Goal: Task Accomplishment & Management: Manage account settings

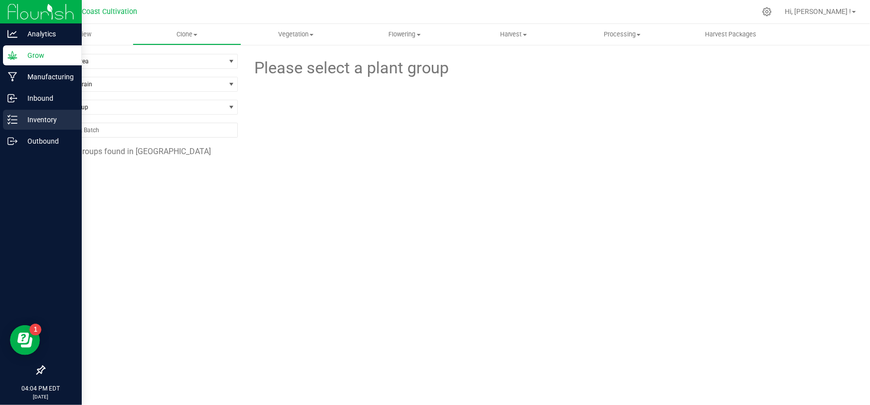
click at [13, 119] on icon at bounding box center [12, 120] width 10 height 10
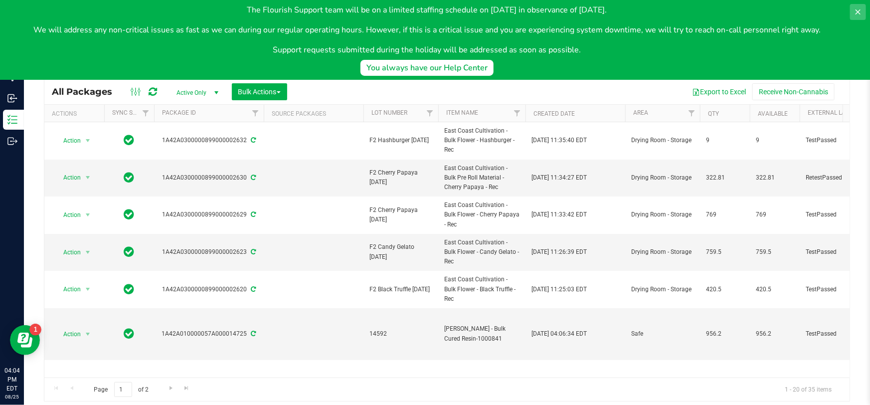
click at [859, 10] on icon at bounding box center [857, 11] width 5 height 5
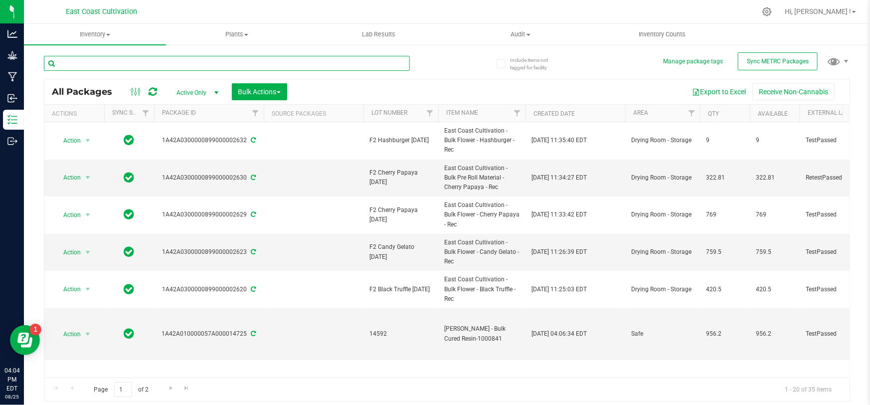
click at [136, 68] on input "text" at bounding box center [227, 63] width 366 height 15
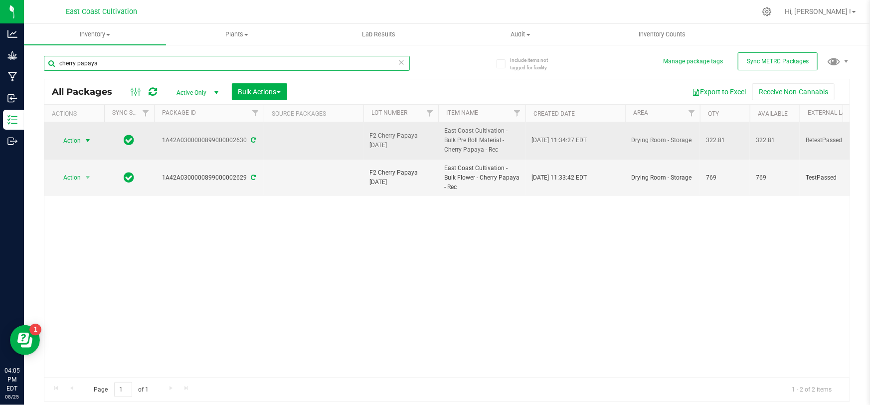
type input "cherry papaya"
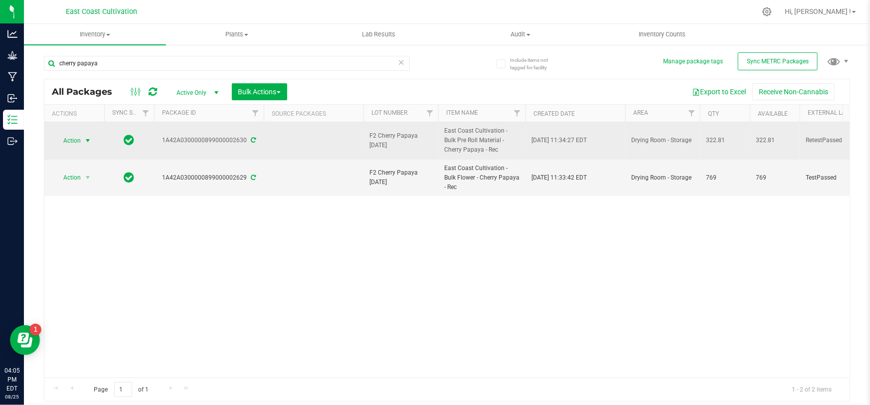
click at [75, 140] on span "Action" at bounding box center [67, 141] width 27 height 14
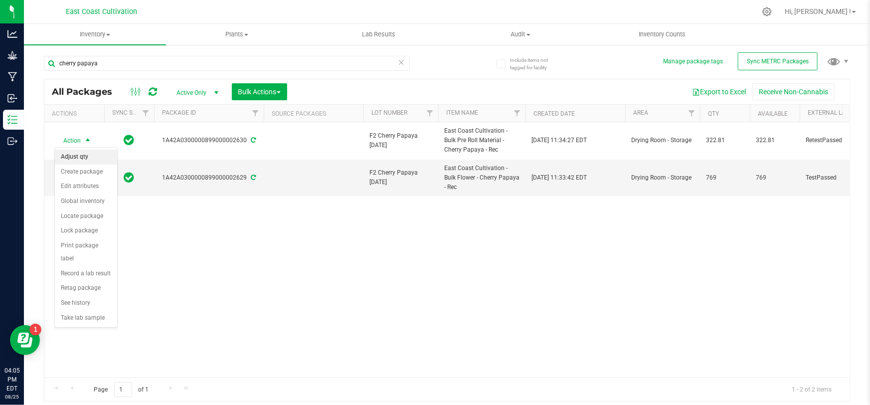
click at [88, 156] on li "Adjust qty" at bounding box center [86, 157] width 62 height 15
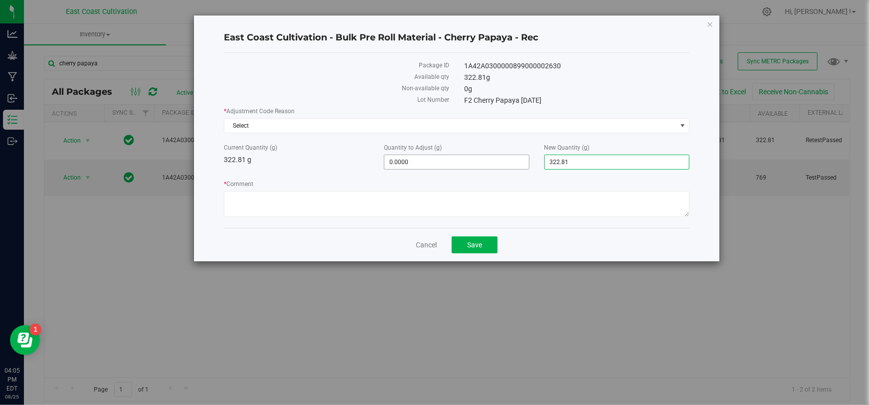
drag, startPoint x: 588, startPoint y: 158, endPoint x: 516, endPoint y: 159, distance: 72.3
click at [516, 159] on div "Current Quantity (g) 322.81 g Quantity to Adjust (g) 0.0000 0 New Quantity (g) …" at bounding box center [456, 156] width 480 height 26
type input "0"
type input "-322.8100"
type input "0.0000"
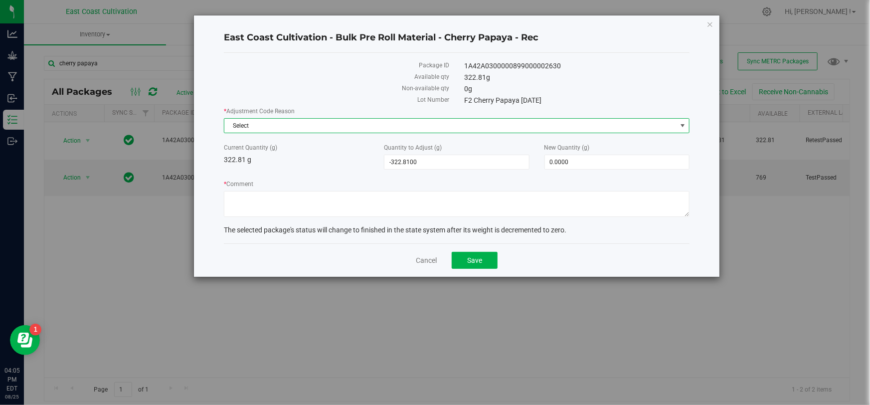
click at [320, 123] on span "Select" at bounding box center [450, 126] width 452 height 14
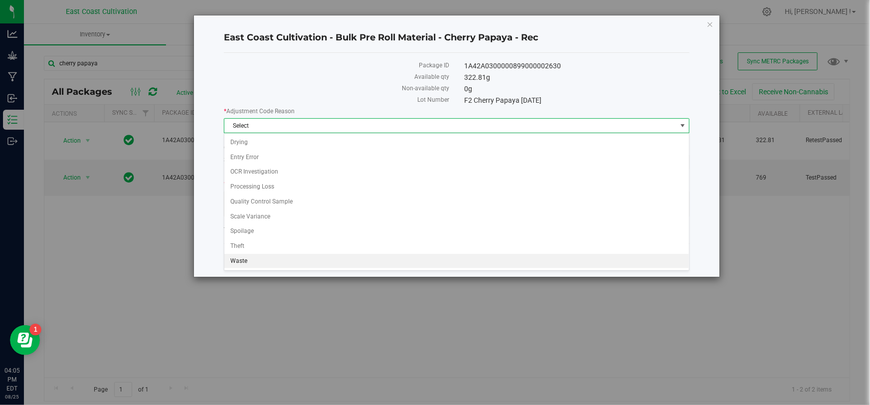
click at [245, 260] on li "Waste" at bounding box center [456, 261] width 465 height 15
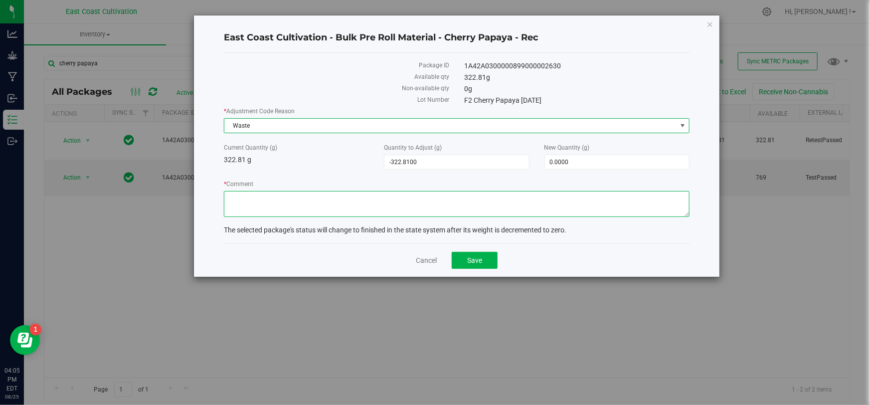
click at [249, 193] on textarea "* Comment" at bounding box center [457, 204] width 466 height 26
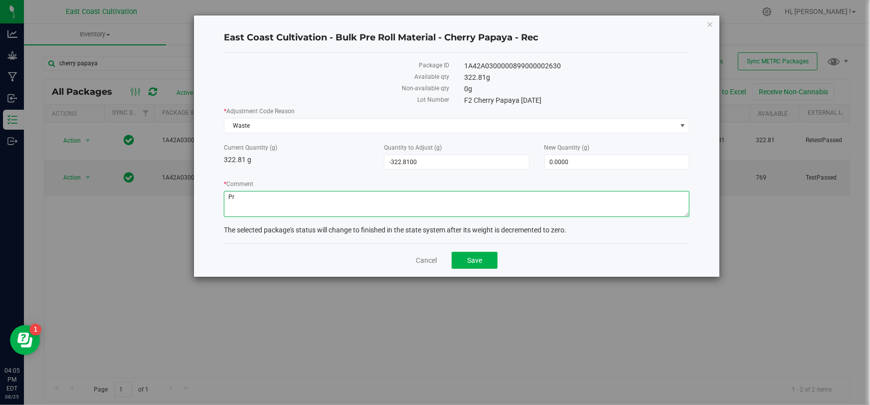
type textarea "P"
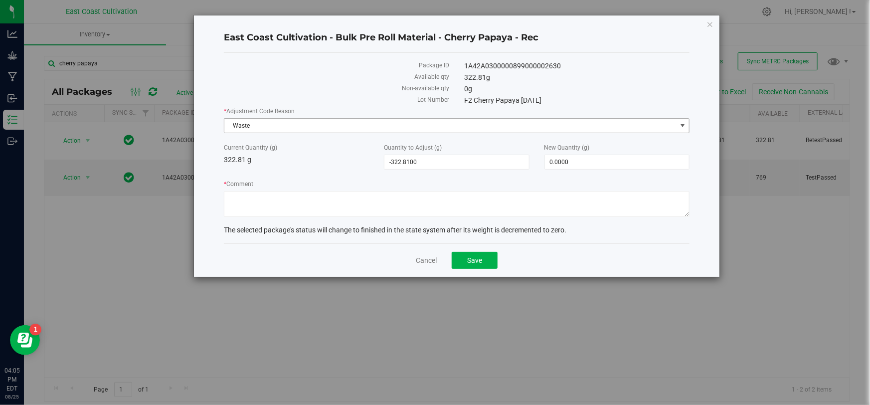
click at [289, 126] on span "Waste" at bounding box center [450, 126] width 452 height 14
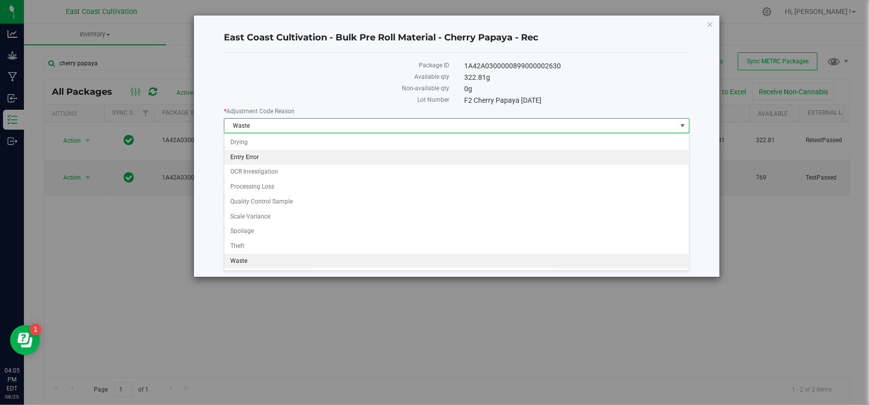
click at [263, 158] on li "Entry Error" at bounding box center [456, 157] width 465 height 15
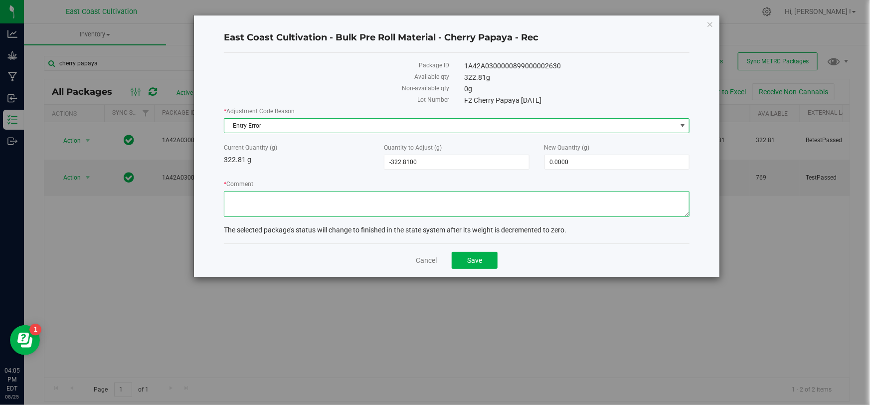
click at [259, 194] on textarea "* Comment" at bounding box center [457, 204] width 466 height 26
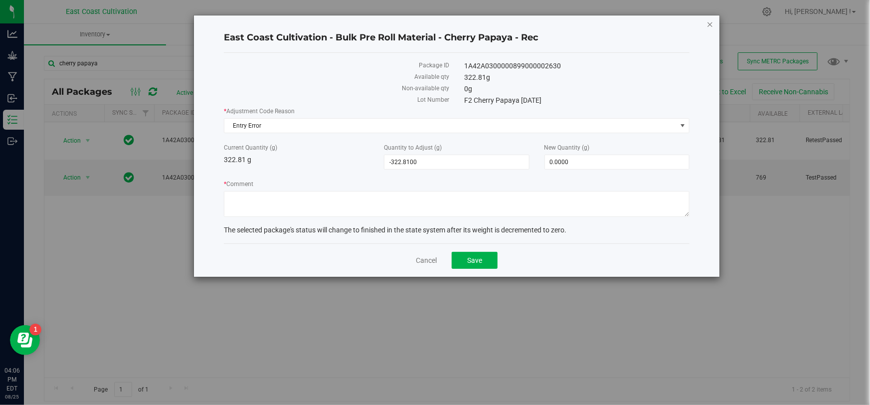
click at [709, 23] on icon "button" at bounding box center [709, 24] width 7 height 12
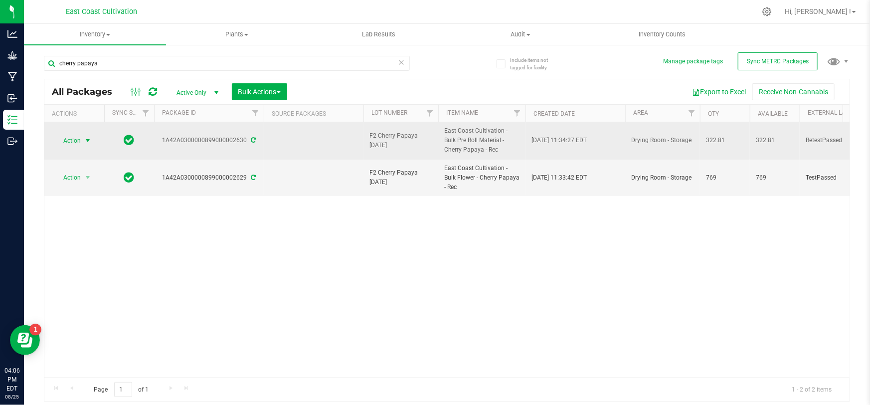
click at [66, 139] on span "Action" at bounding box center [67, 141] width 27 height 14
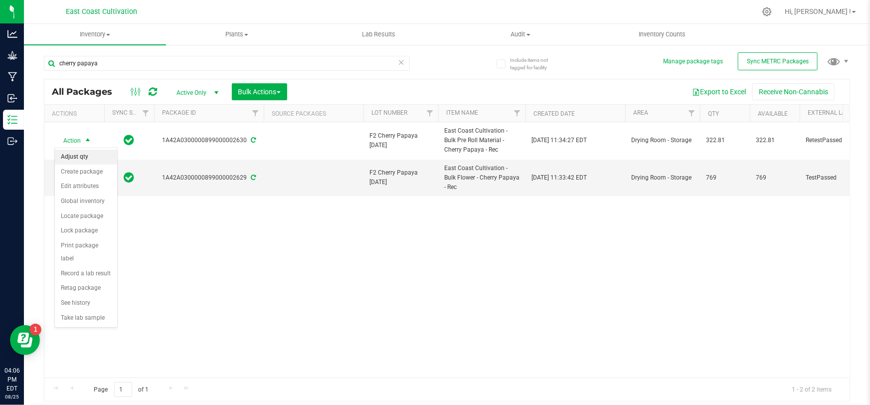
click at [86, 157] on li "Adjust qty" at bounding box center [86, 157] width 62 height 15
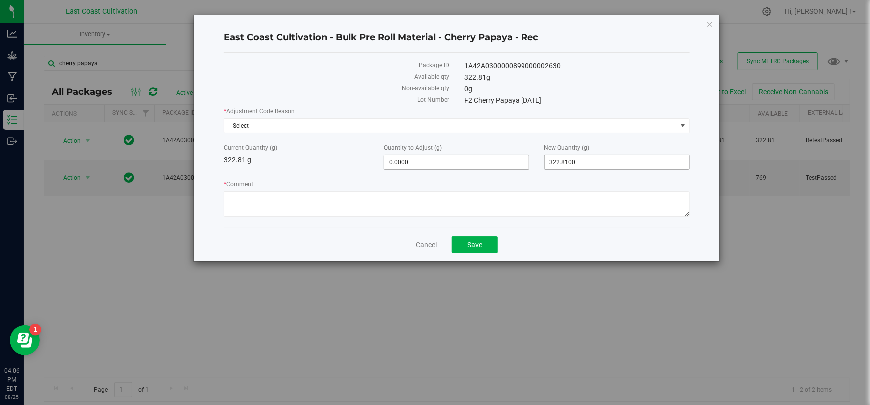
drag, startPoint x: 546, startPoint y: 164, endPoint x: 516, endPoint y: 164, distance: 29.9
click at [516, 164] on div "Current Quantity (g) 322.81 g Quantity to Adjust (g) 0.0000 0 New Quantity (g) …" at bounding box center [456, 156] width 480 height 26
type input "0"
type input "-322.8100"
type input "0.0000"
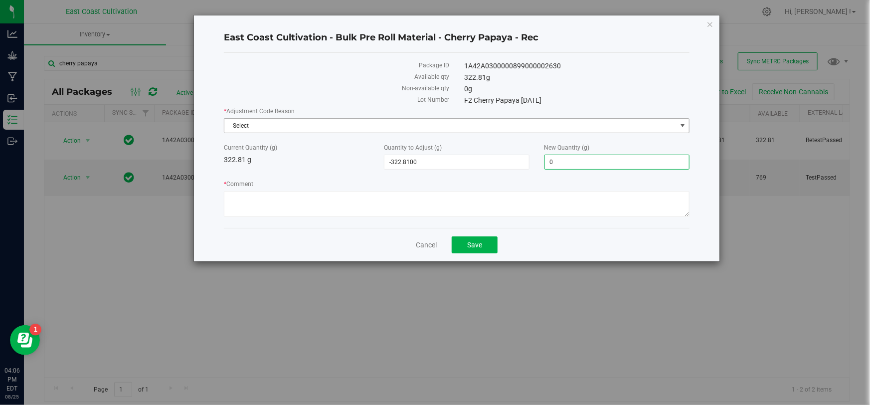
click at [378, 127] on span "Select" at bounding box center [450, 126] width 452 height 14
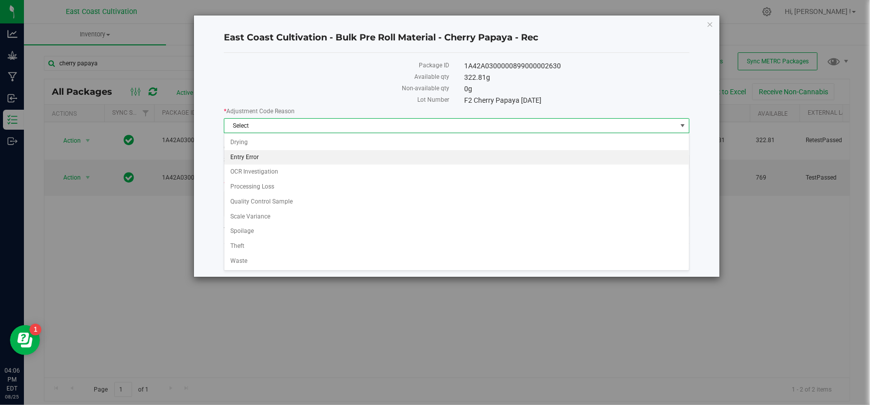
click at [257, 160] on li "Entry Error" at bounding box center [456, 157] width 465 height 15
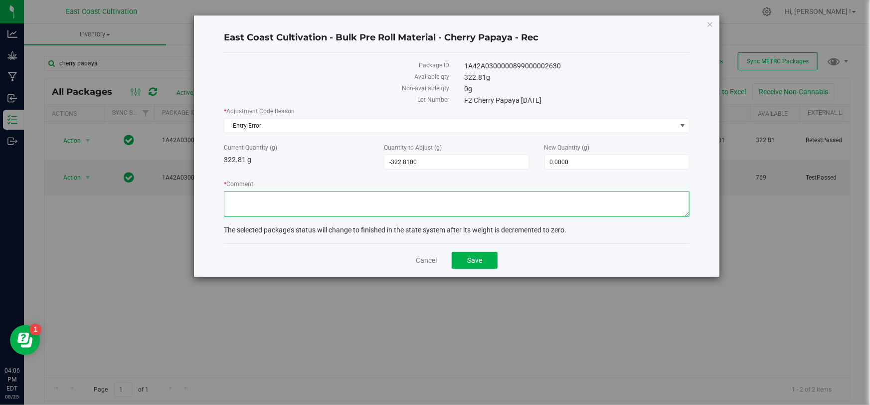
click at [252, 195] on textarea "* Comment" at bounding box center [457, 204] width 466 height 26
type textarea "added to flower batch"
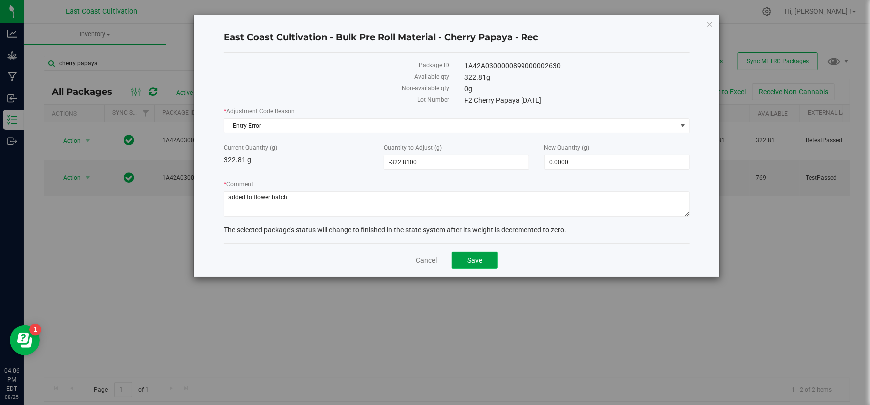
click at [470, 260] on span "Save" at bounding box center [474, 260] width 15 height 8
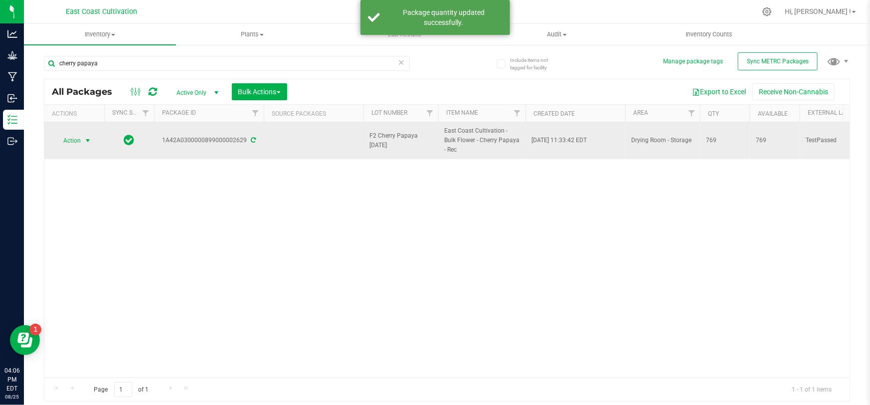
click at [68, 140] on span "Action" at bounding box center [67, 141] width 27 height 14
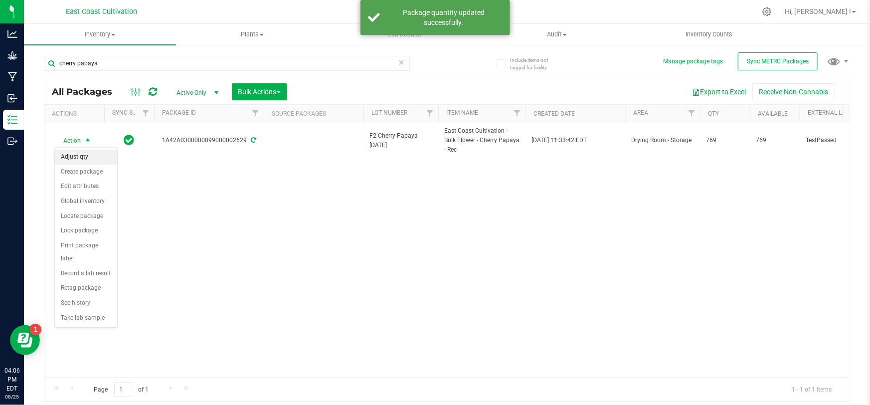
click at [83, 159] on li "Adjust qty" at bounding box center [86, 157] width 62 height 15
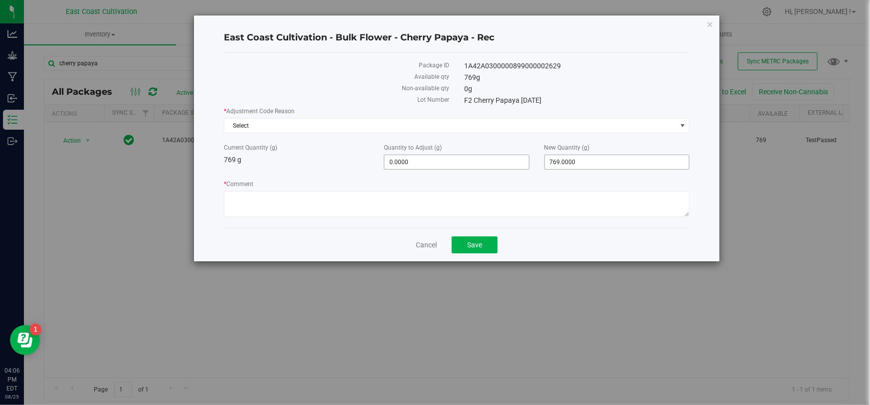
drag, startPoint x: 528, startPoint y: 163, endPoint x: 509, endPoint y: 164, distance: 19.0
click at [510, 164] on div "Current Quantity (g) 769 g Quantity to Adjust (g) 0.0000 0 New Quantity (g) 769…" at bounding box center [456, 156] width 480 height 26
type input "971.6"
type input "202.6000"
type input "971.6000"
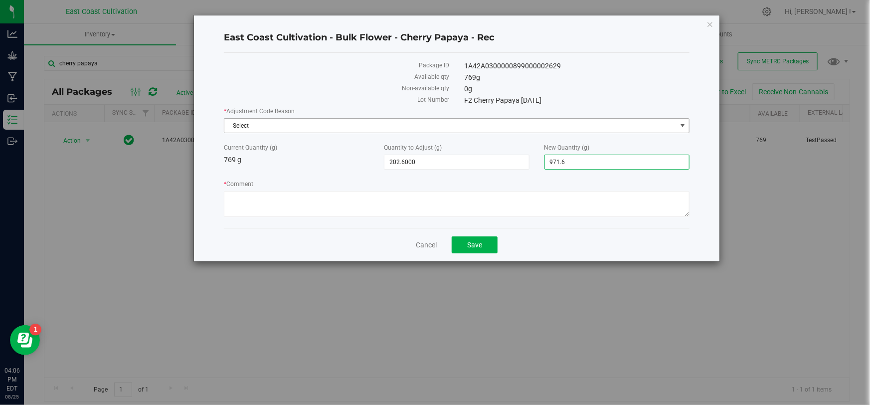
click at [279, 119] on span "Select" at bounding box center [450, 126] width 452 height 14
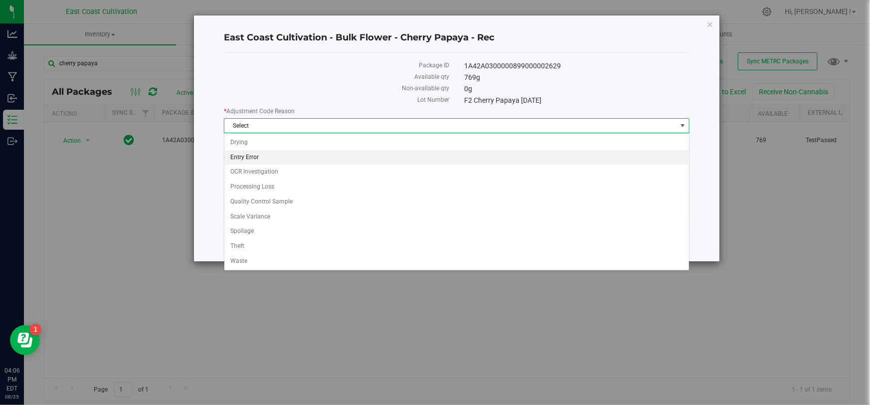
click at [257, 160] on li "Entry Error" at bounding box center [456, 157] width 465 height 15
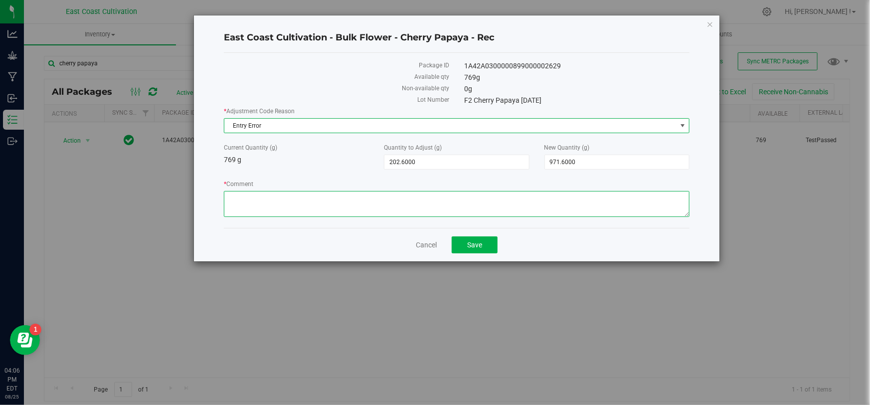
click at [254, 202] on textarea "* Comment" at bounding box center [457, 204] width 466 height 26
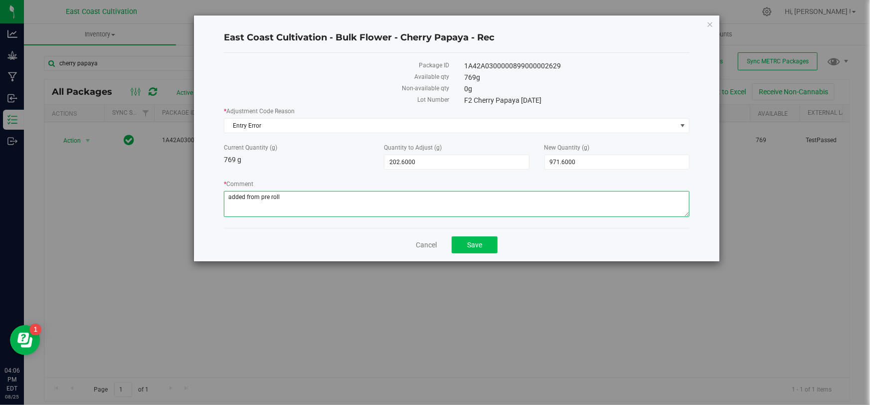
type textarea "added from pre roll"
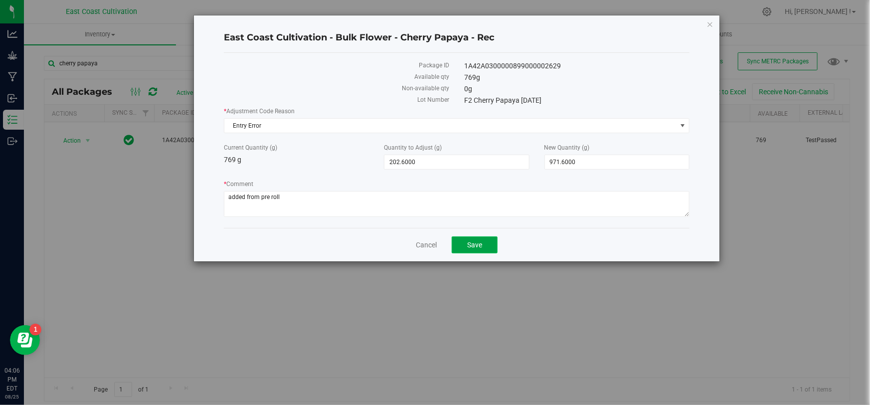
click at [476, 245] on span "Save" at bounding box center [474, 245] width 15 height 8
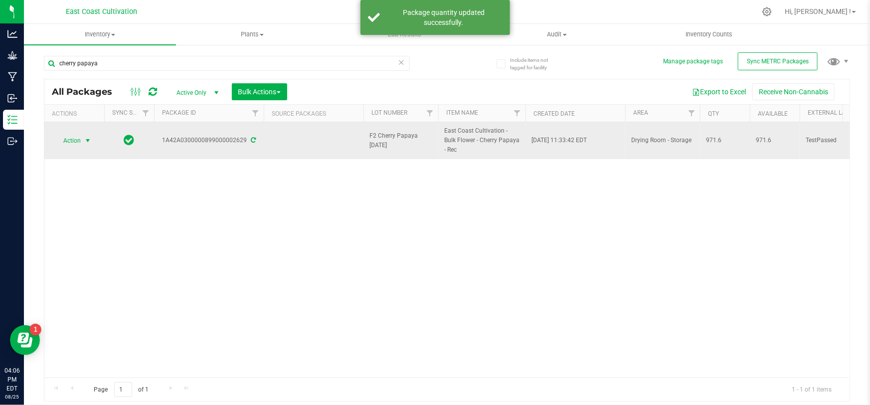
click at [68, 142] on span "Action" at bounding box center [67, 141] width 27 height 14
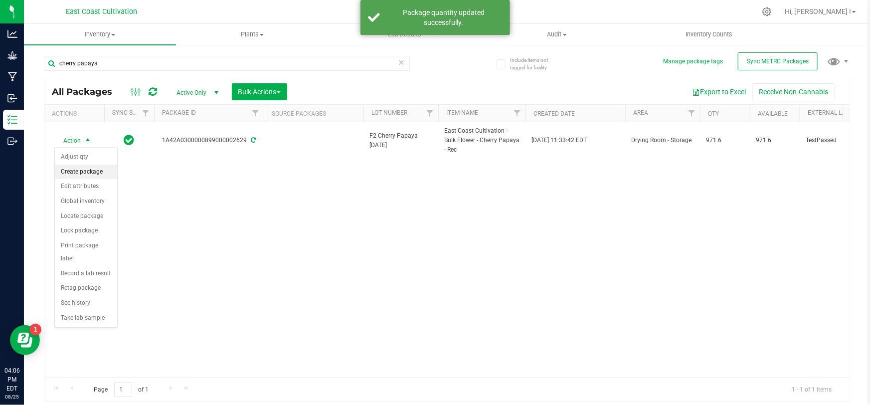
click at [92, 170] on li "Create package" at bounding box center [86, 171] width 62 height 15
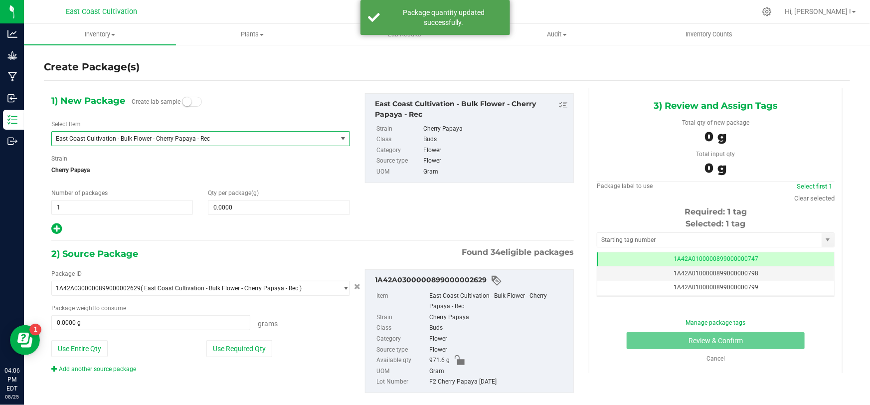
click at [142, 135] on span "East Coast Cultivation - Bulk Flower - Cherry Papaya - Rec" at bounding box center [189, 138] width 266 height 7
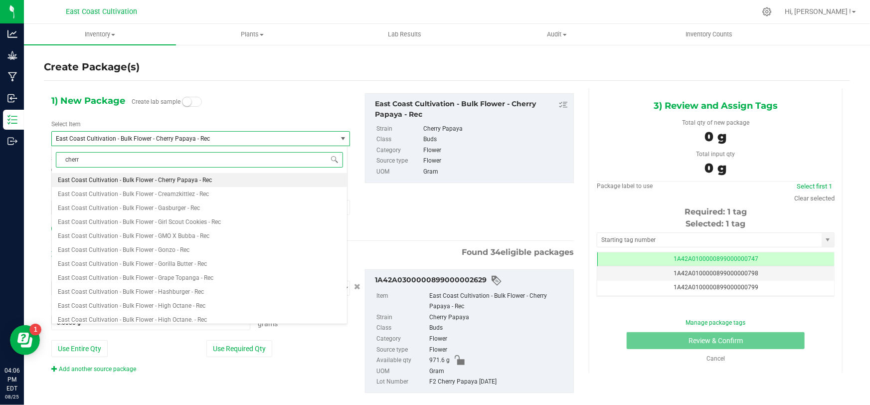
type input "cherry"
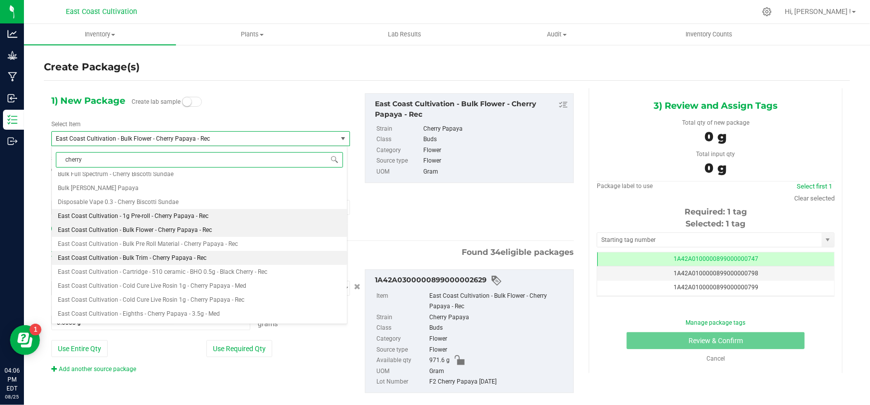
scroll to position [74, 0]
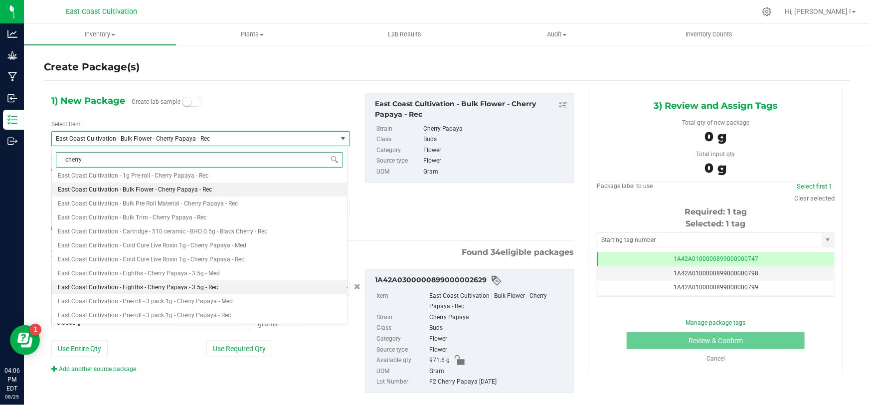
click at [176, 284] on span "East Coast Cultivation - Eighths - Cherry Papaya - 3.5g - Rec" at bounding box center [138, 287] width 160 height 7
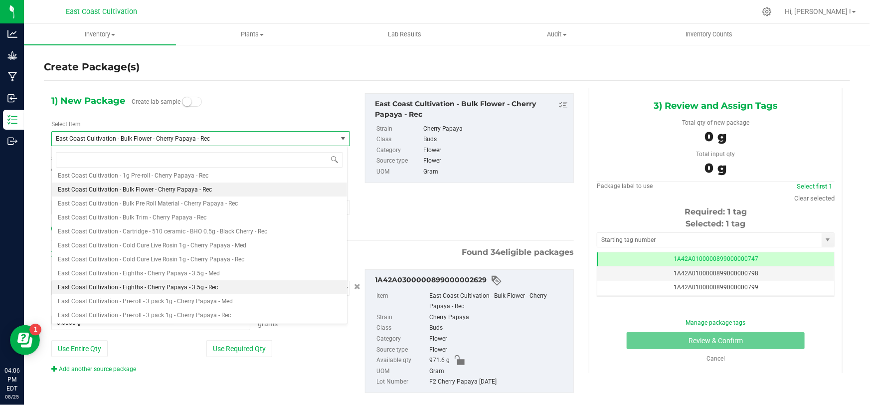
type input "0"
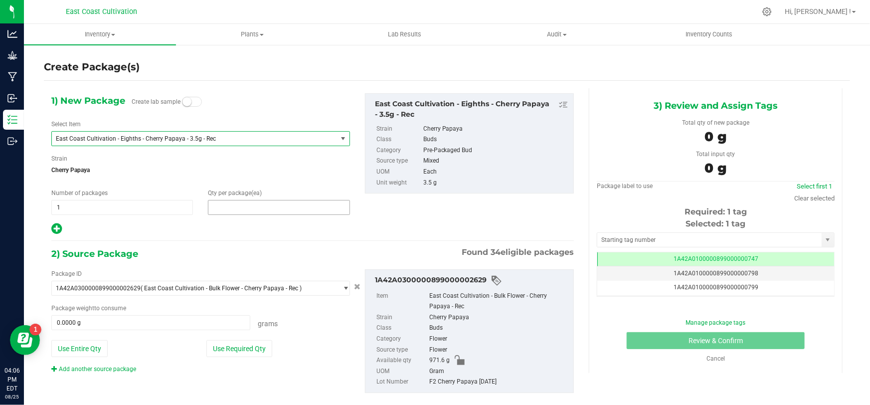
click at [244, 208] on span at bounding box center [279, 207] width 142 height 15
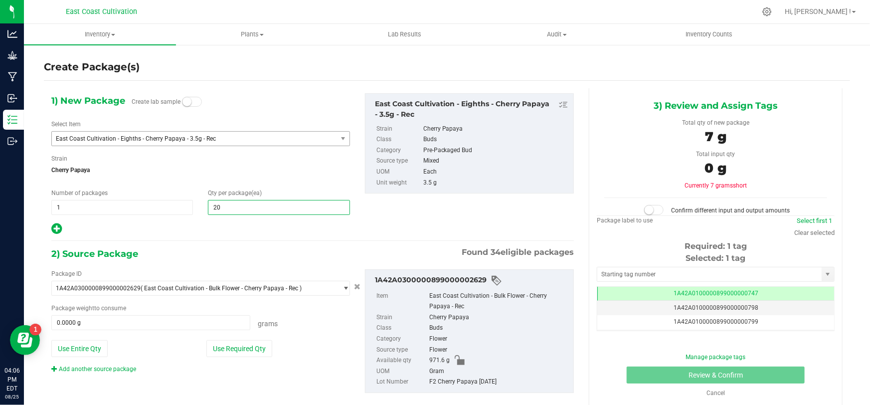
type input "200"
click at [134, 325] on span at bounding box center [150, 322] width 199 height 15
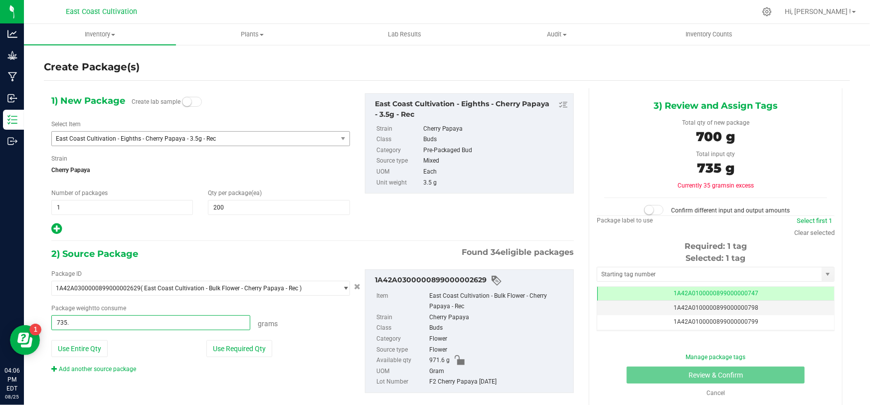
type input "735.3"
type input "735.3000 g"
click at [654, 210] on span at bounding box center [654, 210] width 20 height 10
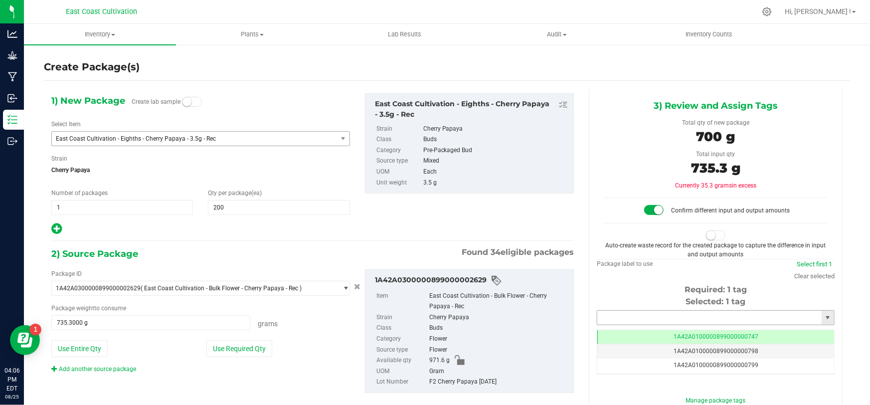
click at [649, 319] on input "text" at bounding box center [709, 318] width 224 height 14
click at [652, 334] on li "1A42A0300000899000002683" at bounding box center [710, 333] width 235 height 15
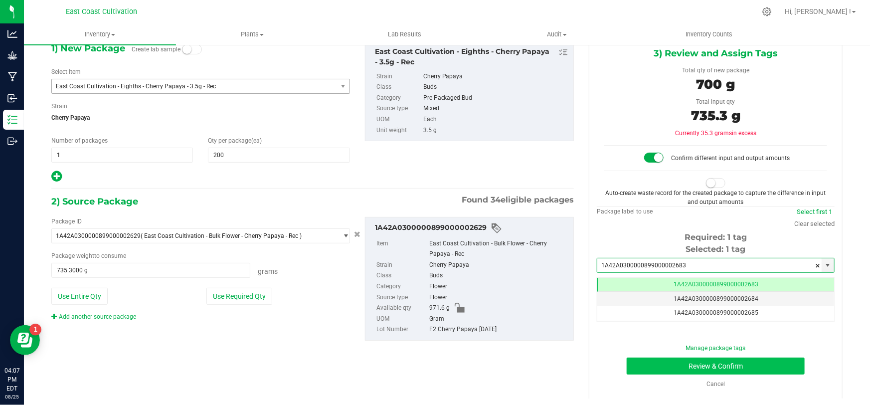
type input "1A42A0300000899000002683"
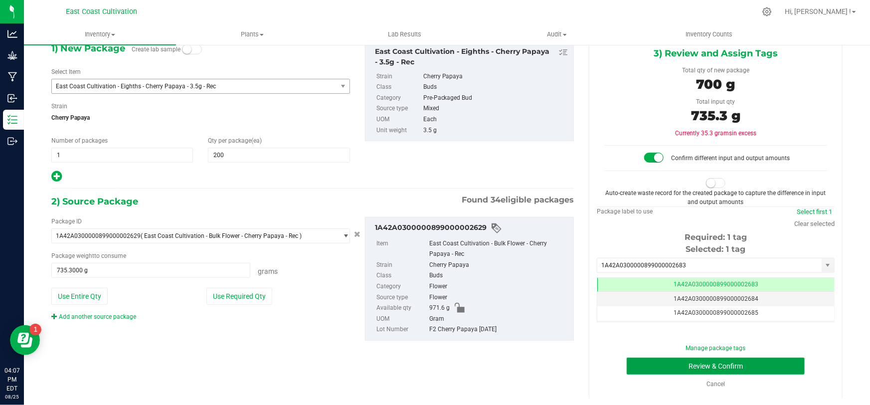
click at [740, 364] on button "Review & Confirm" at bounding box center [715, 365] width 178 height 17
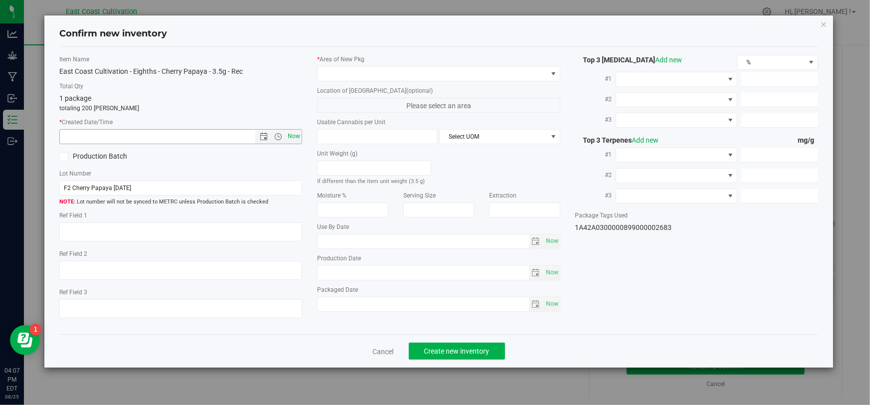
click at [294, 135] on span "Now" at bounding box center [294, 136] width 17 height 14
type input "[DATE] 4:07 PM"
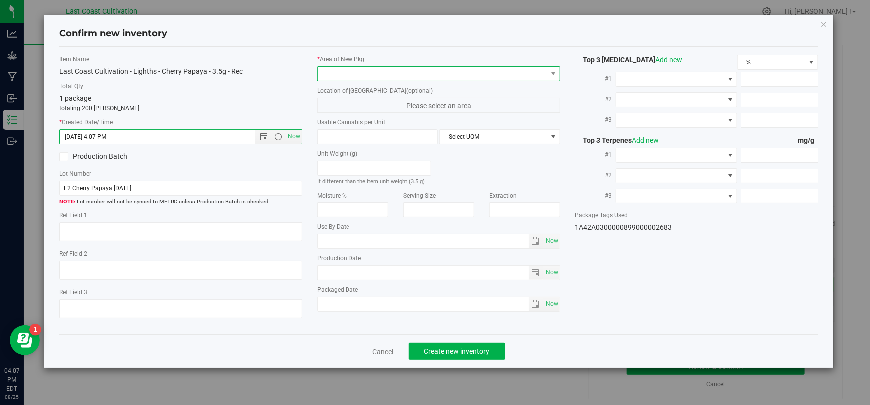
click at [363, 68] on span at bounding box center [431, 74] width 229 height 14
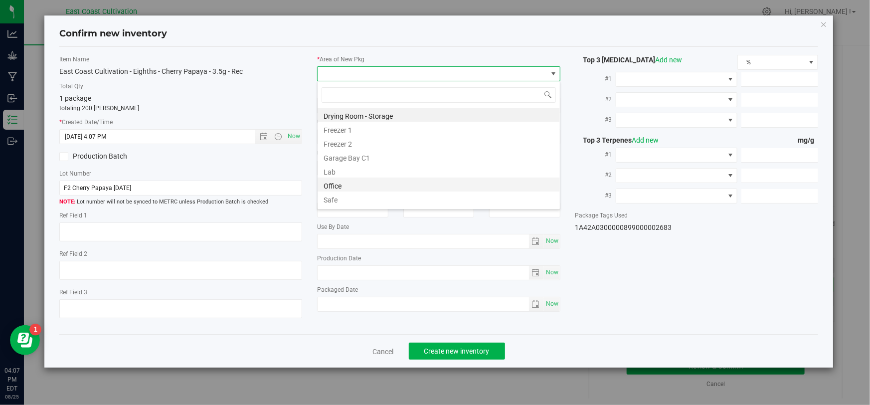
click at [338, 184] on li "Office" at bounding box center [438, 184] width 242 height 14
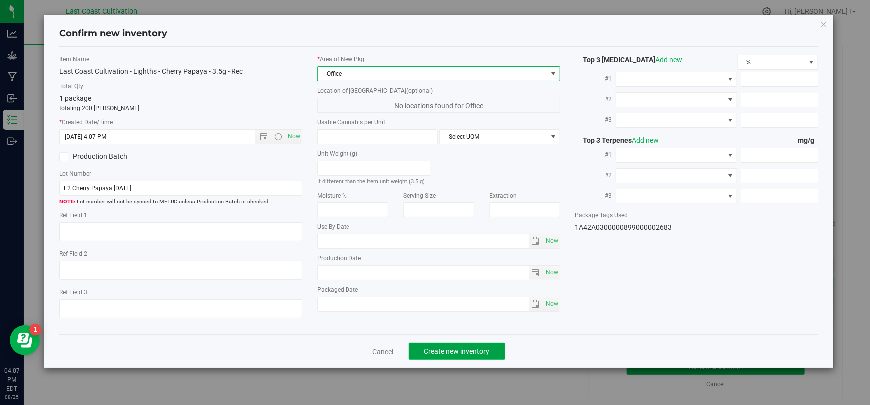
click at [451, 348] on span "Create new inventory" at bounding box center [456, 351] width 65 height 8
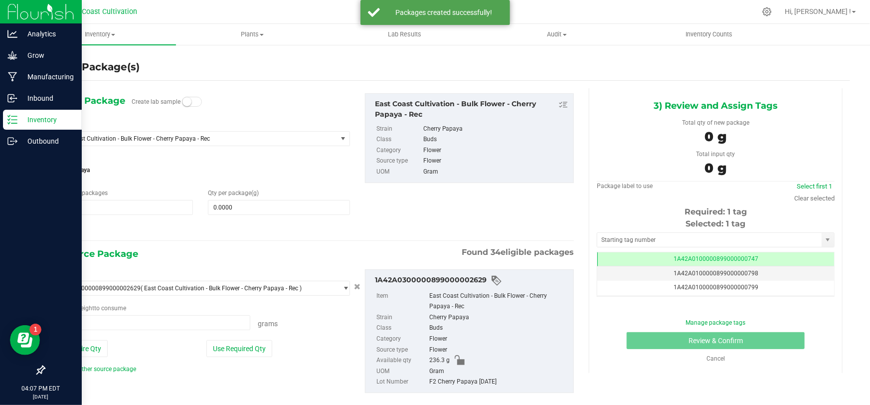
click at [3, 117] on div "Inventory" at bounding box center [42, 120] width 79 height 20
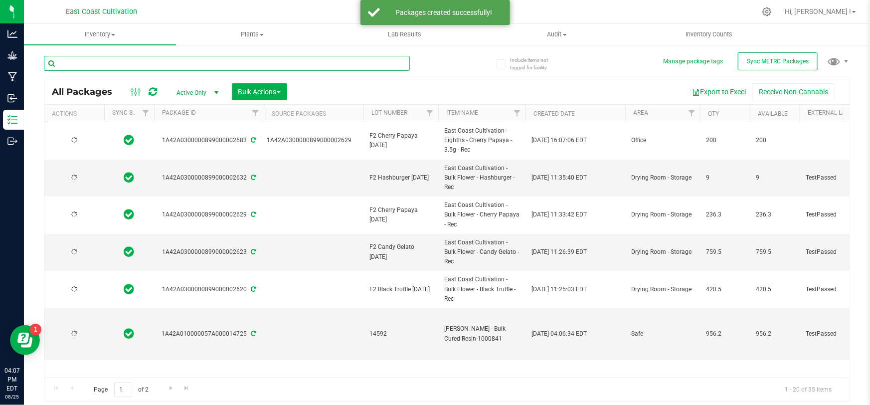
click at [140, 62] on input "text" at bounding box center [227, 63] width 366 height 15
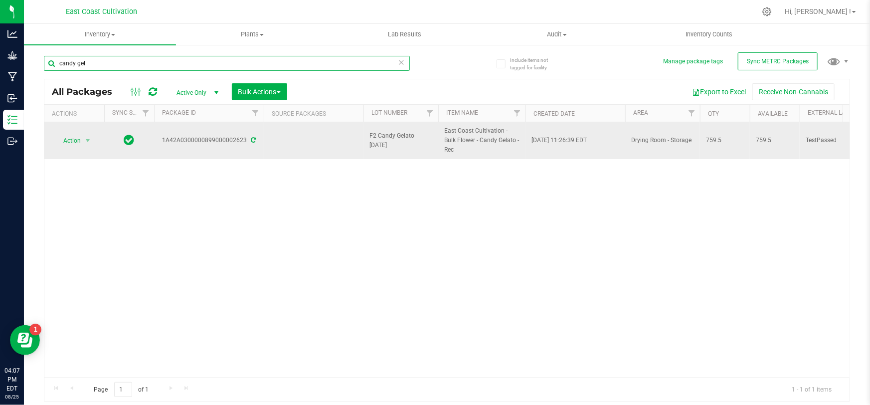
type input "candy gel"
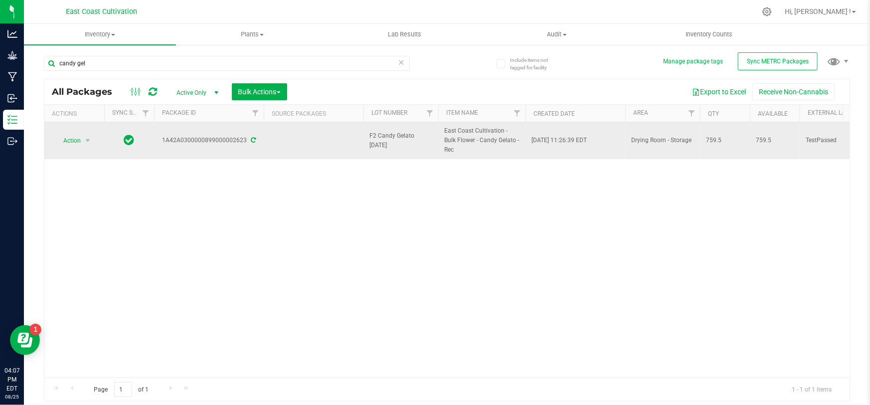
click at [68, 136] on span "Action" at bounding box center [67, 141] width 27 height 14
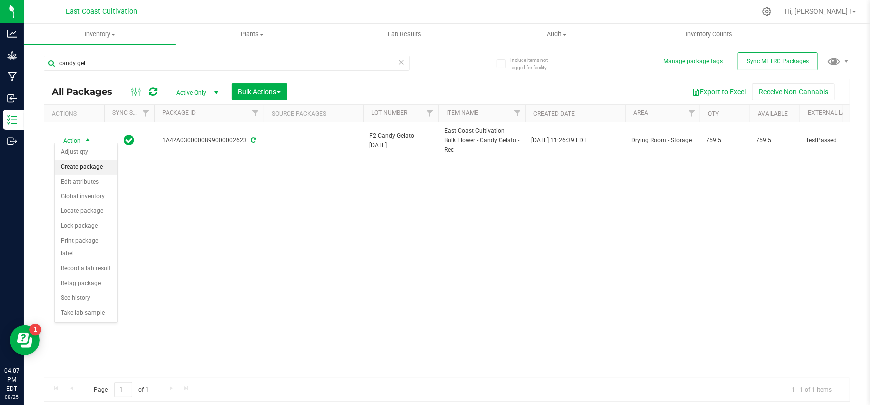
click at [86, 169] on li "Create package" at bounding box center [86, 166] width 62 height 15
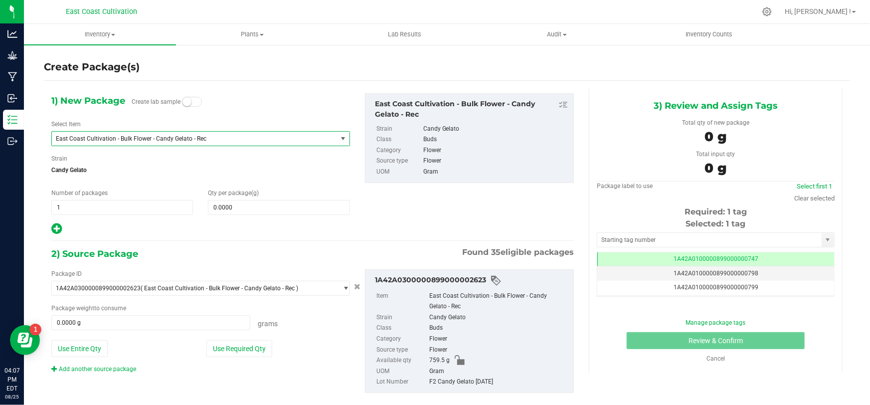
click at [189, 142] on span "East Coast Cultivation - Bulk Flower - Candy Gelato - Rec" at bounding box center [194, 139] width 285 height 14
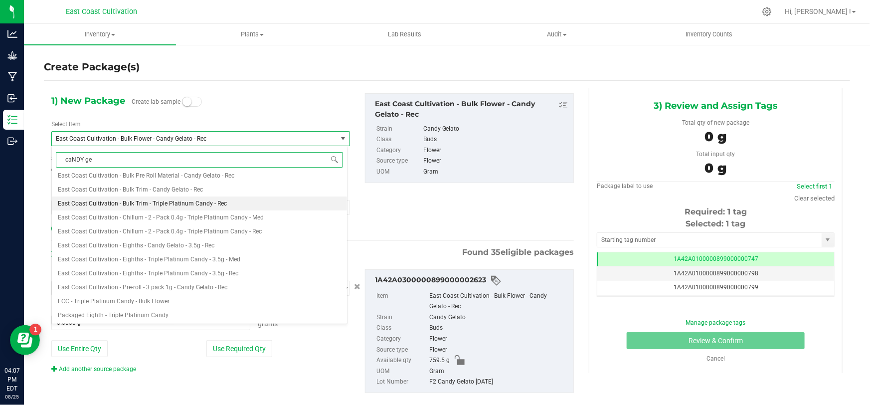
type input "caNDY gel"
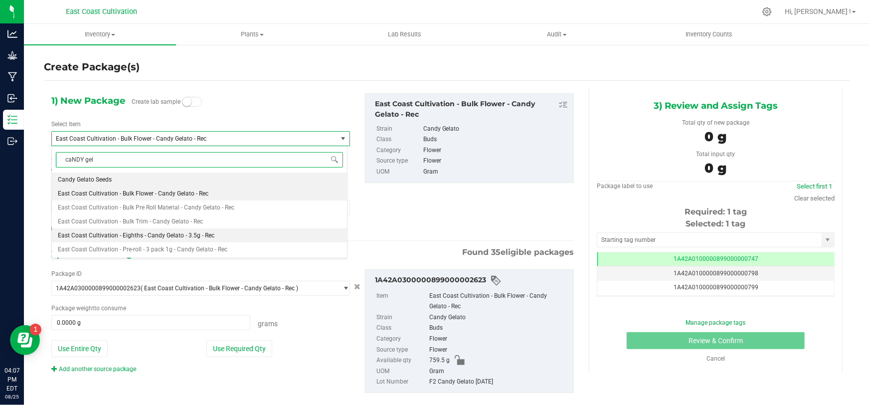
click at [159, 238] on span "East Coast Cultivation - Eighths - Candy Gelato - 3.5g - Rec" at bounding box center [136, 235] width 156 height 7
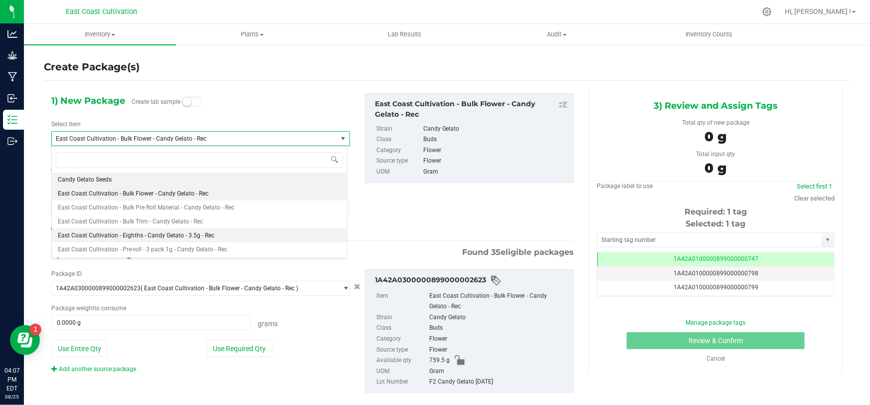
type input "0"
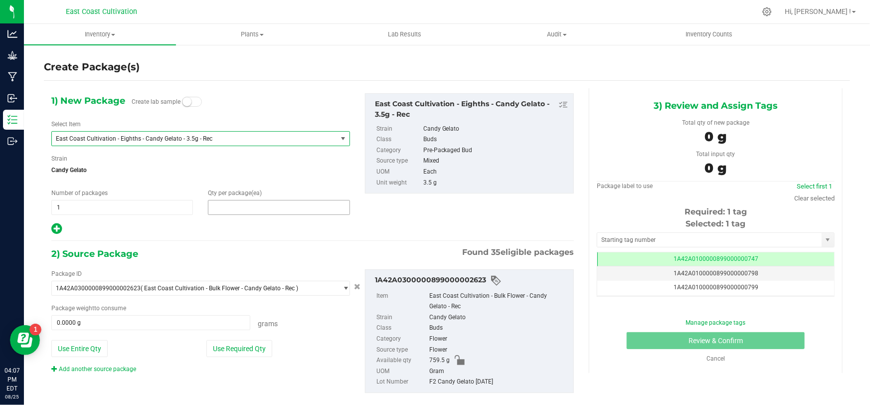
click at [226, 209] on span at bounding box center [279, 207] width 142 height 15
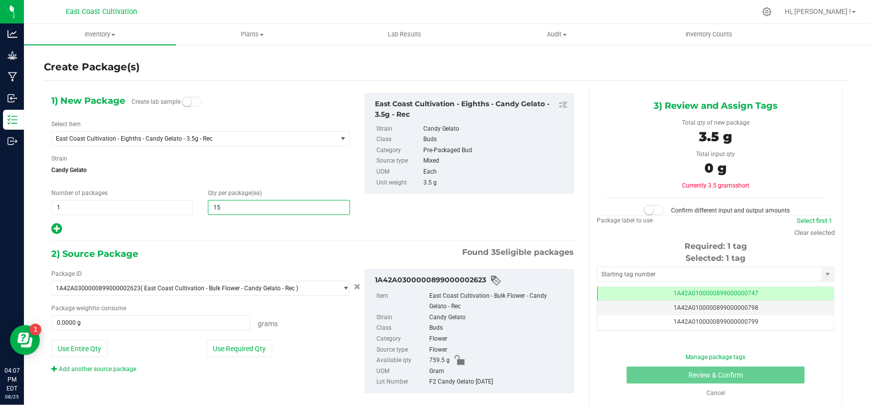
type input "150"
click at [149, 326] on span at bounding box center [150, 322] width 199 height 15
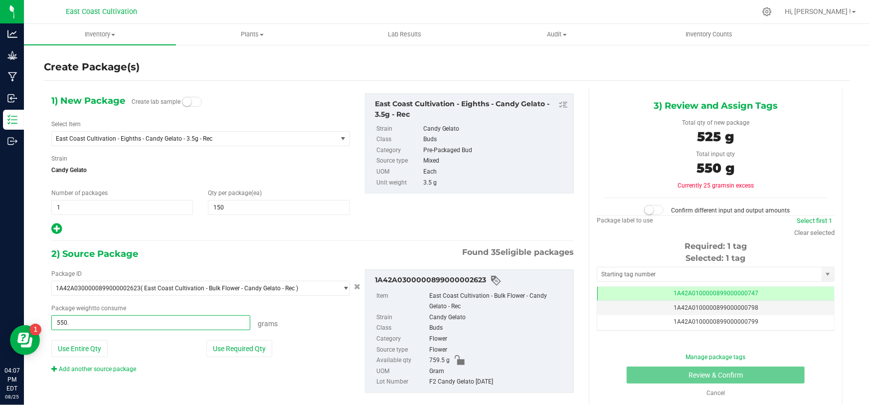
type input "550.5"
type input "550.5000 g"
click at [652, 211] on span at bounding box center [654, 210] width 20 height 10
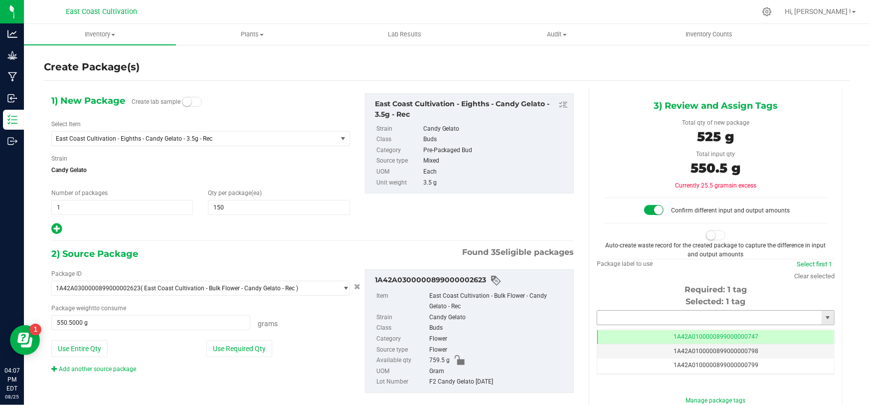
click at [668, 314] on input "text" at bounding box center [709, 318] width 224 height 14
click at [668, 336] on li "1A42A0300000899000002684" at bounding box center [710, 333] width 235 height 15
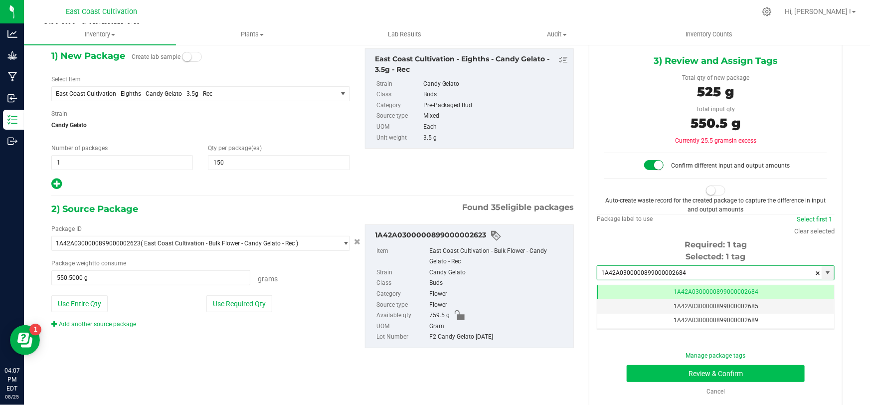
type input "1A42A0300000899000002684"
click at [731, 370] on button "Review & Confirm" at bounding box center [715, 373] width 178 height 17
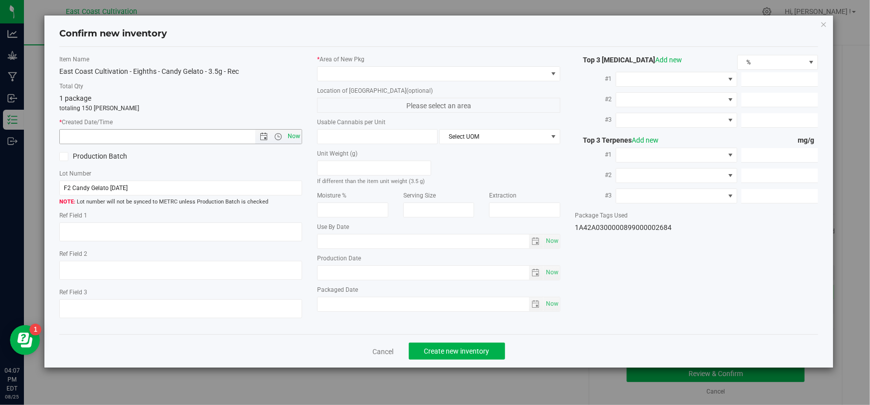
click at [298, 137] on span "Now" at bounding box center [294, 136] width 17 height 14
type input "[DATE] 4:07 PM"
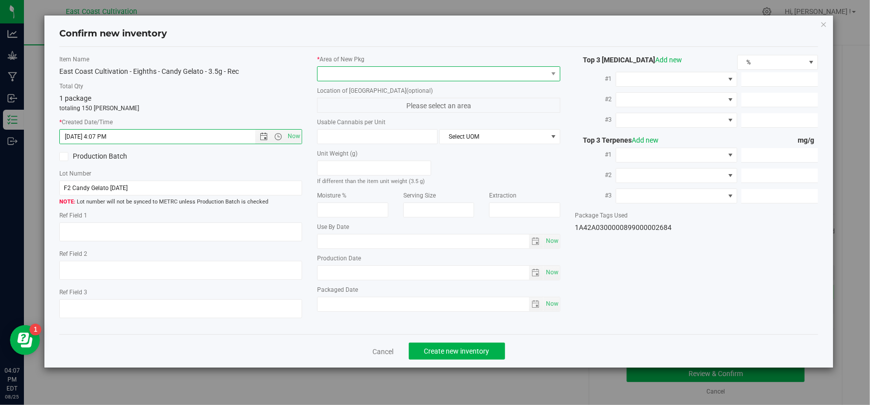
click at [328, 72] on span at bounding box center [431, 74] width 229 height 14
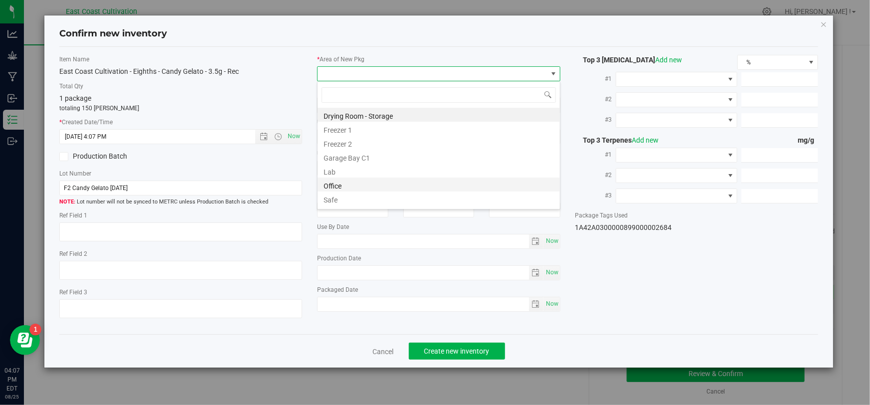
click at [343, 181] on li "Office" at bounding box center [438, 184] width 242 height 14
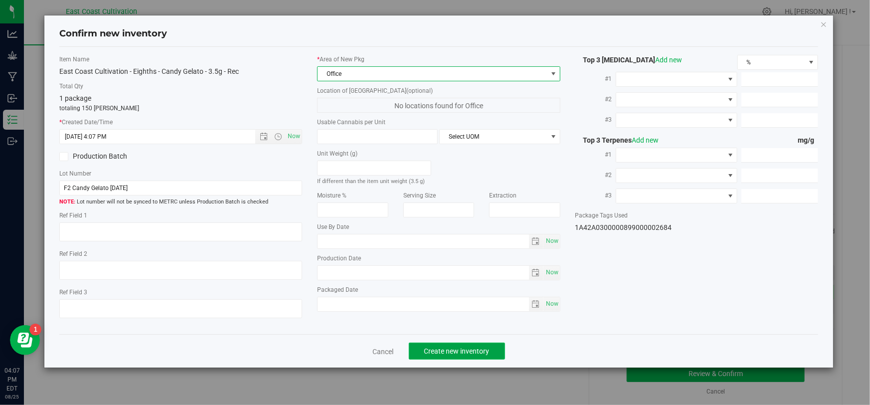
click at [464, 349] on span "Create new inventory" at bounding box center [456, 351] width 65 height 8
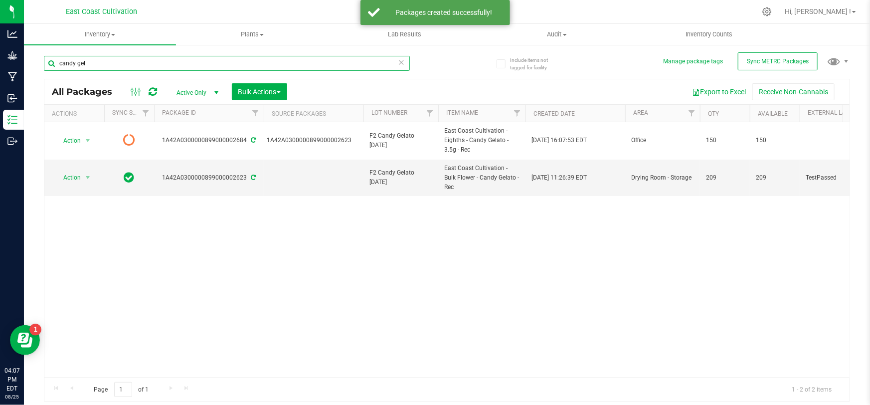
drag, startPoint x: 90, startPoint y: 60, endPoint x: 36, endPoint y: 70, distance: 54.7
click at [37, 69] on div "Include items not tagged for facility Manage package tags Sync METRC Packages c…" at bounding box center [447, 196] width 846 height 304
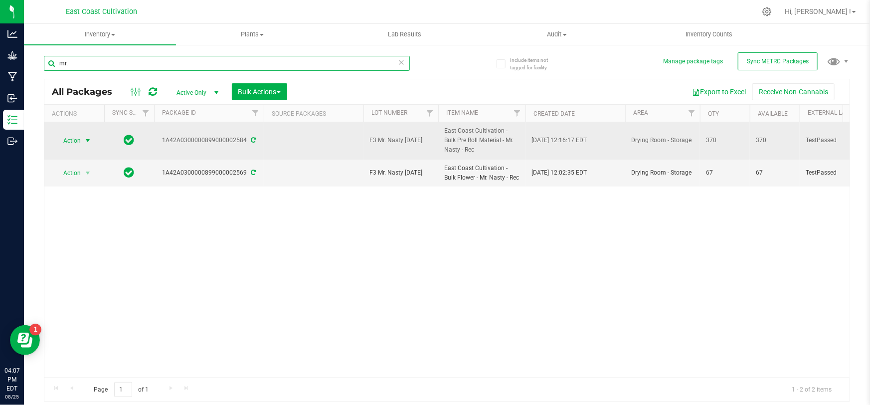
type input "mr."
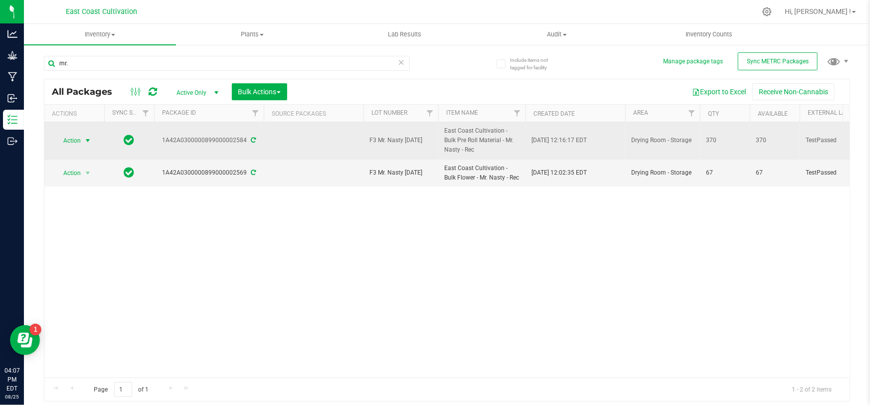
click at [81, 144] on span "Action" at bounding box center [67, 141] width 27 height 14
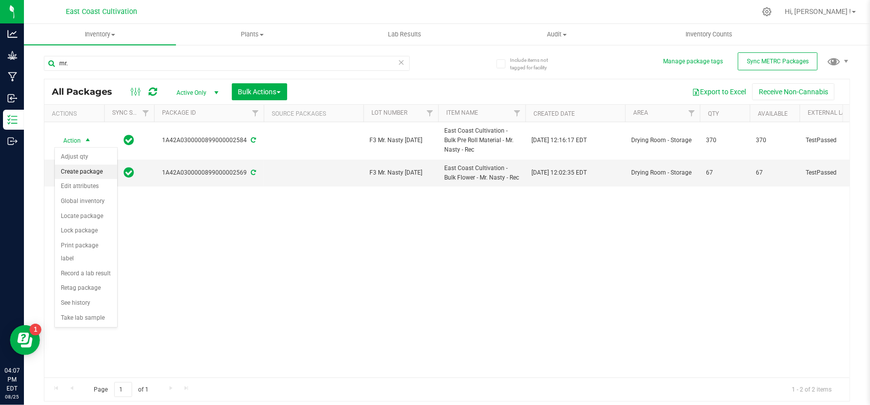
click at [91, 169] on li "Create package" at bounding box center [86, 171] width 62 height 15
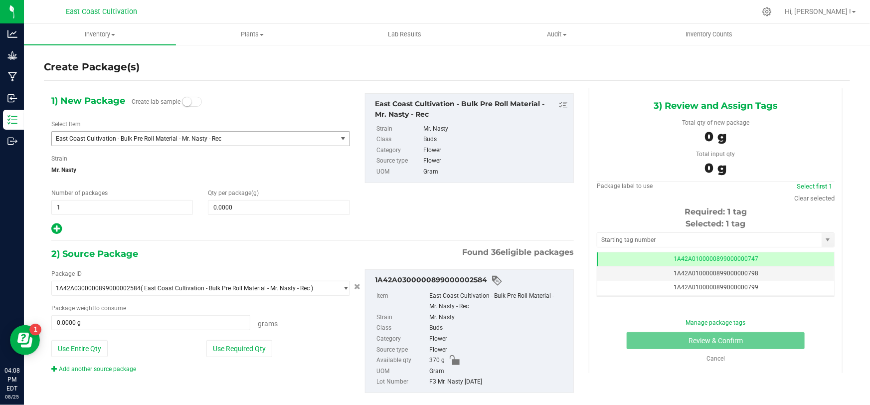
click at [181, 139] on span "East Coast Cultivation - Bulk Pre Roll Material - Mr. Nasty - Rec" at bounding box center [189, 138] width 266 height 7
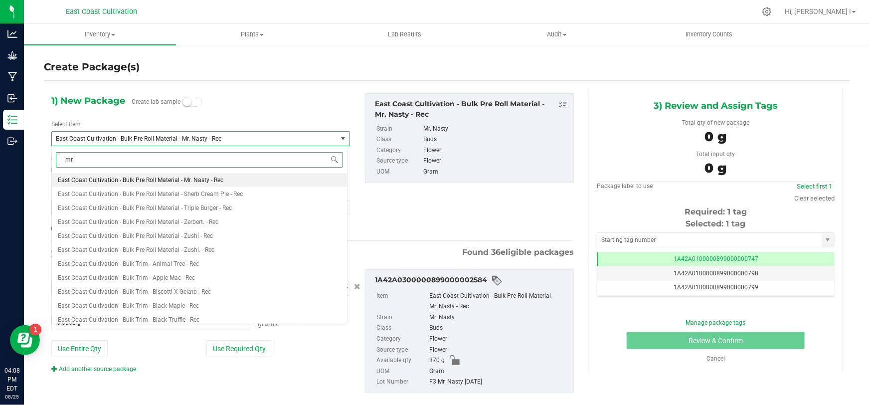
type input "mr. n"
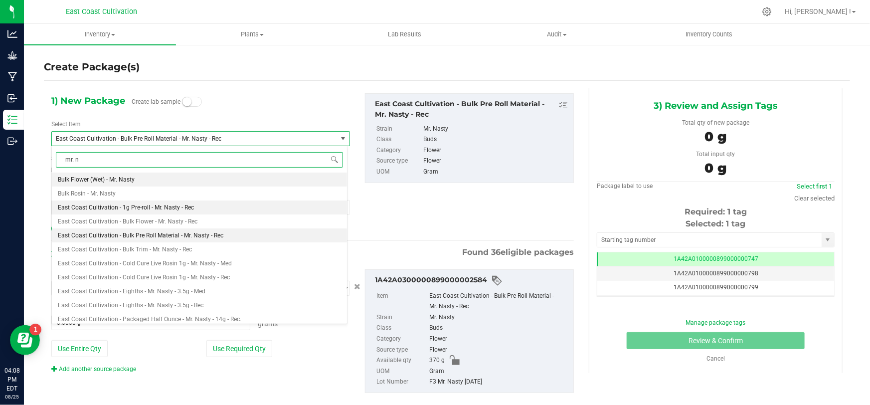
click at [174, 209] on span "East Coast Cultivation - 1g Pre-roll - Mr. Nasty - Rec" at bounding box center [126, 207] width 136 height 7
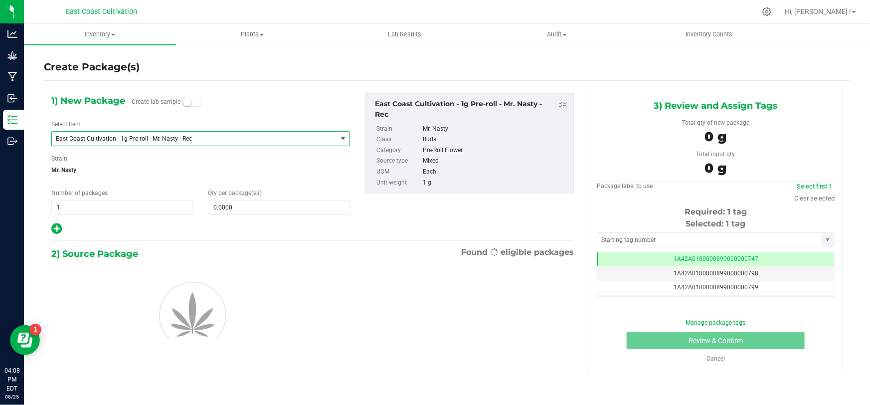
type input "0"
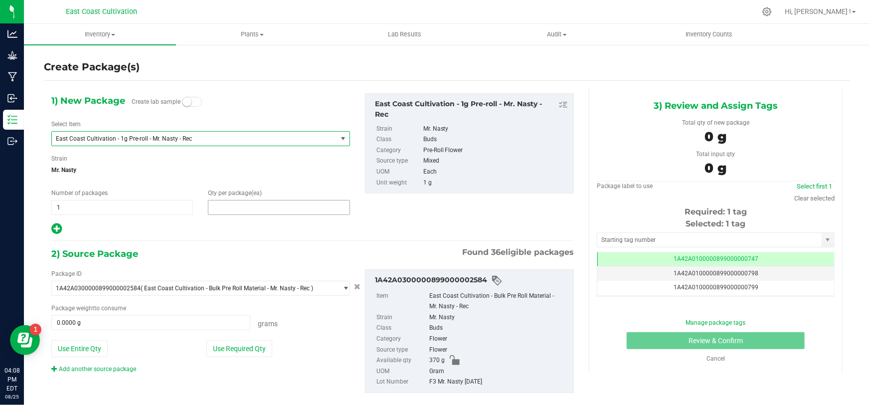
click at [239, 206] on span at bounding box center [279, 207] width 142 height 15
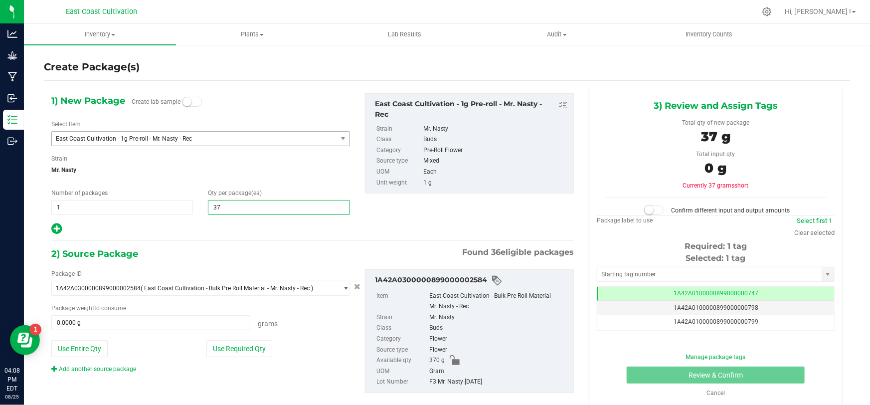
type input "375"
click at [162, 324] on span at bounding box center [150, 322] width 199 height 15
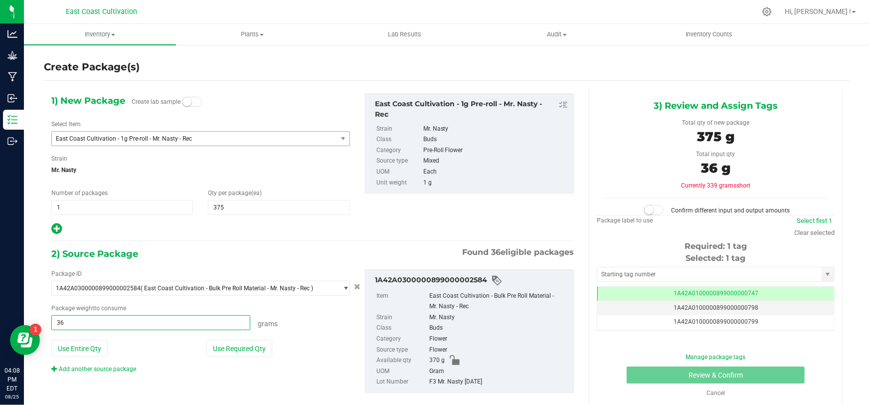
type input "360"
type input "360.0000 g"
click at [654, 210] on span at bounding box center [654, 210] width 20 height 10
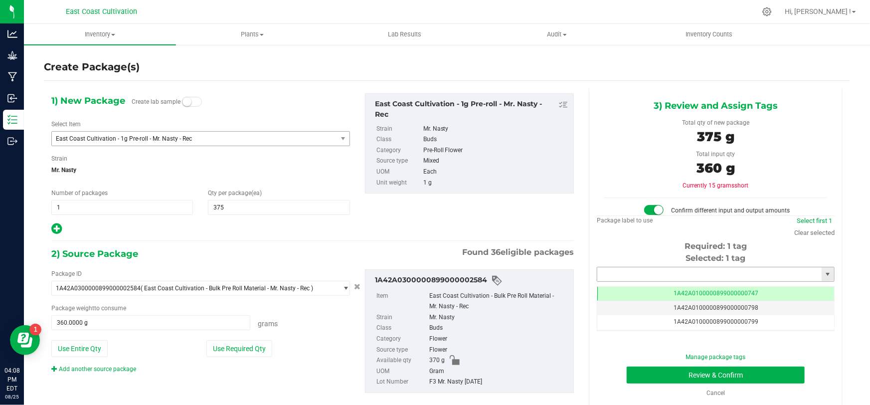
click at [679, 273] on input "text" at bounding box center [709, 274] width 224 height 14
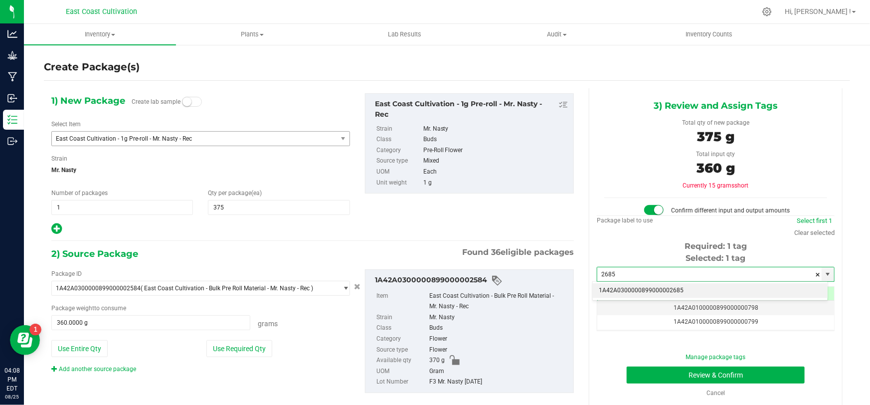
click at [671, 290] on li "1A42A0300000899000002685" at bounding box center [710, 290] width 235 height 15
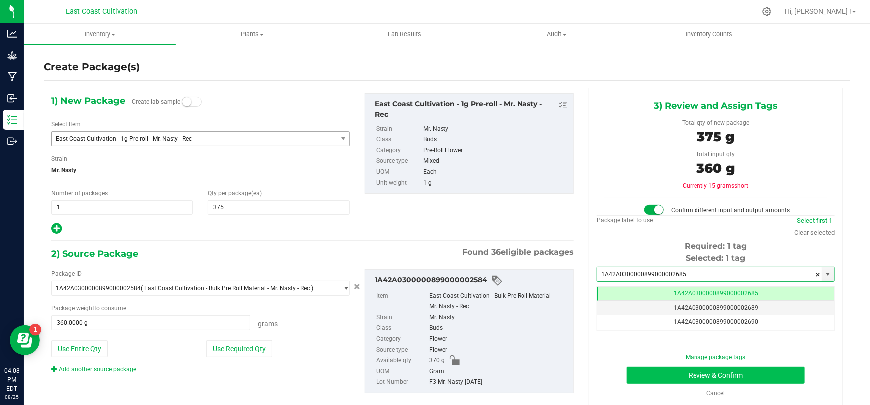
type input "1A42A0300000899000002685"
click at [700, 378] on button "Review & Confirm" at bounding box center [715, 374] width 178 height 17
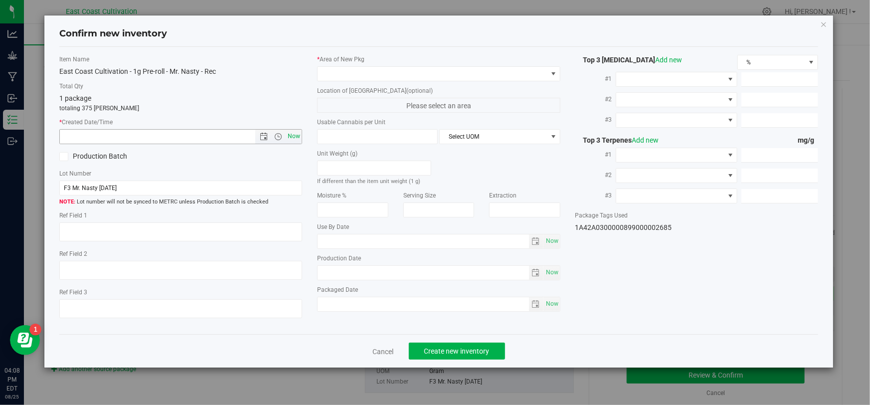
click at [295, 140] on span "Now" at bounding box center [294, 136] width 17 height 14
type input "[DATE] 4:08 PM"
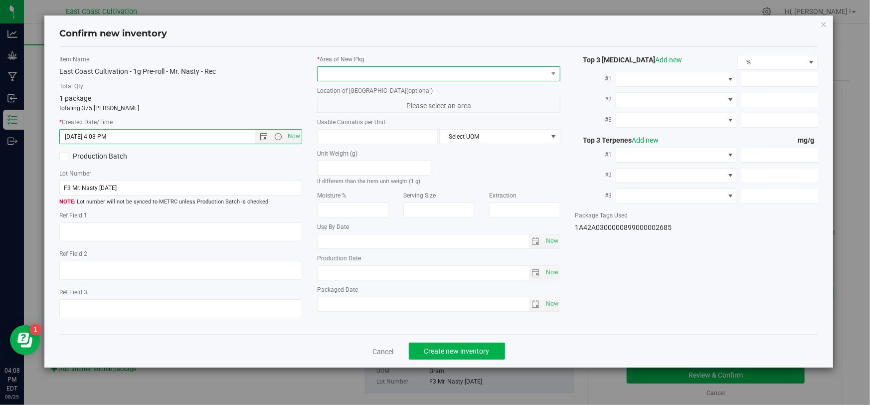
click at [352, 73] on span at bounding box center [431, 74] width 229 height 14
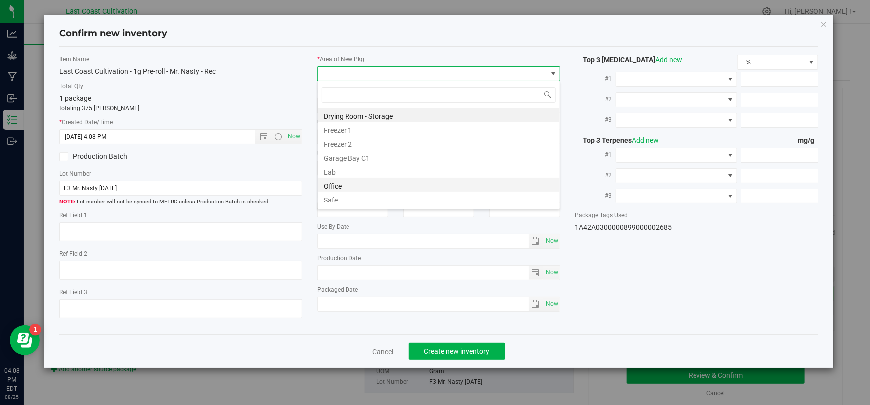
click at [340, 180] on li "Office" at bounding box center [438, 184] width 242 height 14
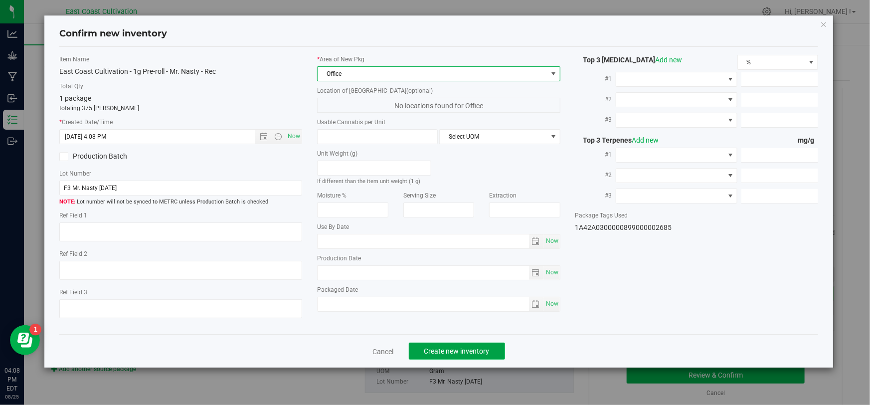
click at [424, 351] on span "Create new inventory" at bounding box center [456, 351] width 65 height 8
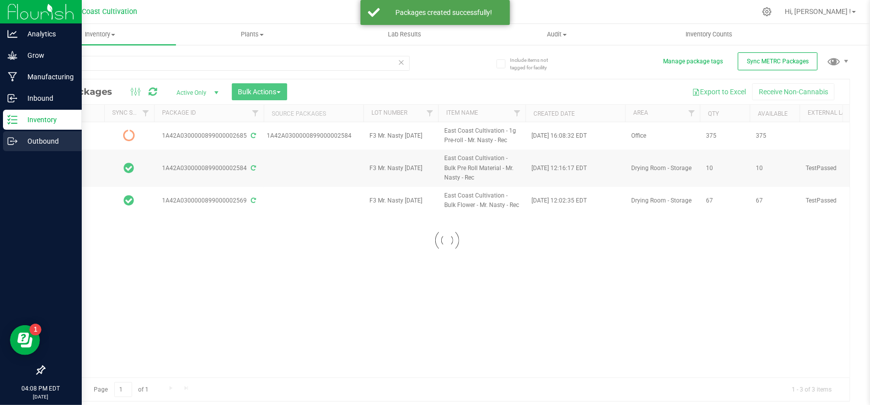
click at [17, 141] on p "Outbound" at bounding box center [47, 141] width 60 height 12
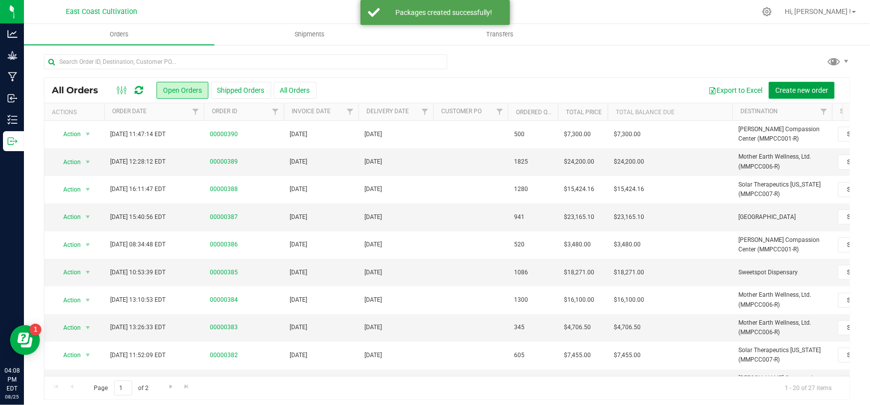
click at [791, 88] on span "Create new order" at bounding box center [801, 90] width 53 height 8
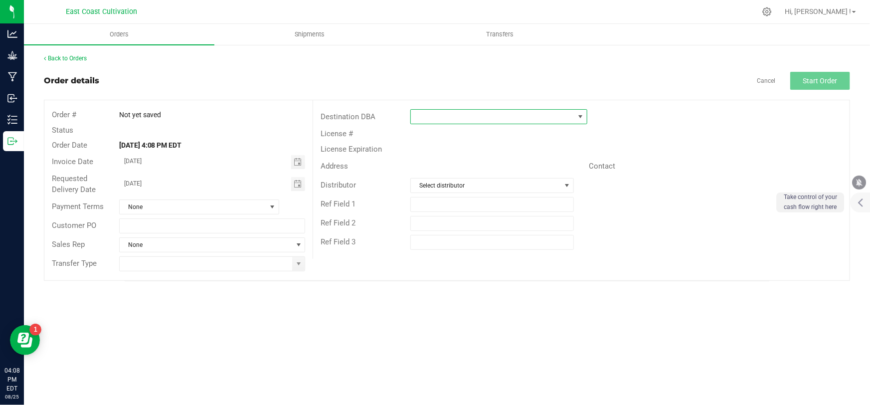
click at [491, 114] on span at bounding box center [492, 117] width 163 height 14
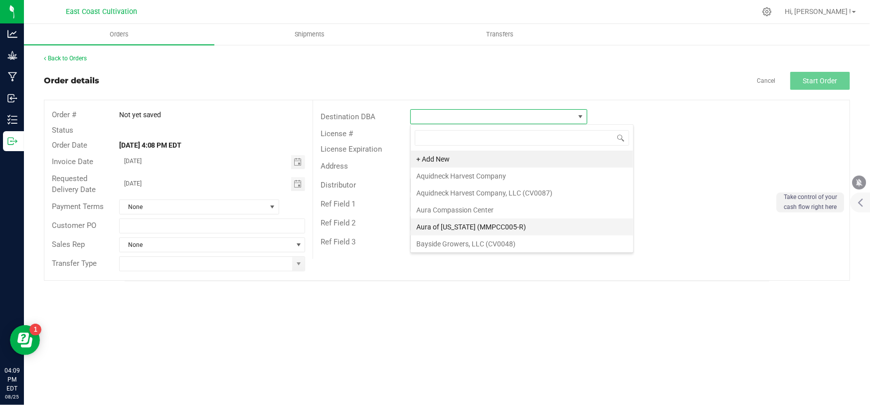
click at [477, 225] on li "Aura of [US_STATE] (MMPCC005-R)" at bounding box center [522, 226] width 222 height 17
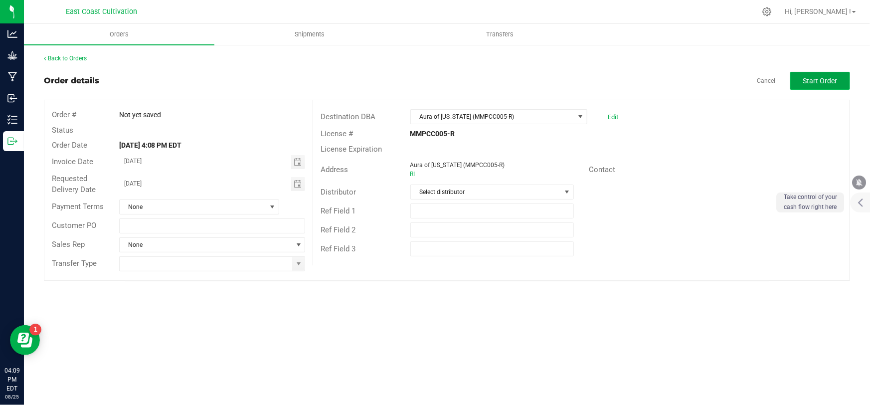
click at [812, 77] on span "Start Order" at bounding box center [820, 81] width 34 height 8
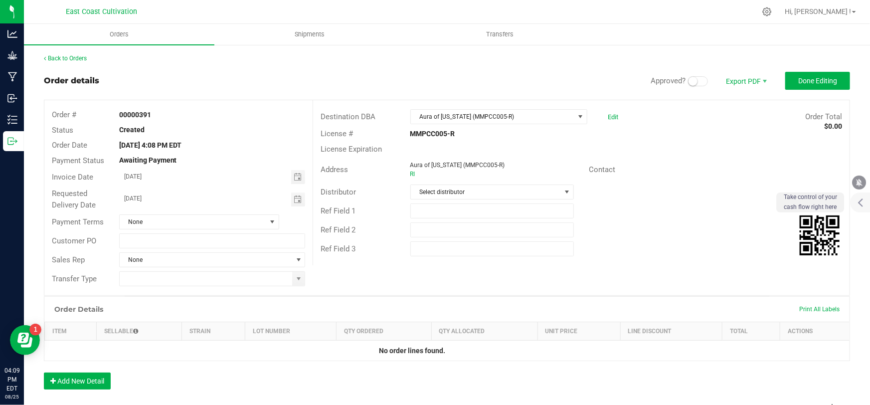
click at [696, 82] on span at bounding box center [698, 81] width 20 height 10
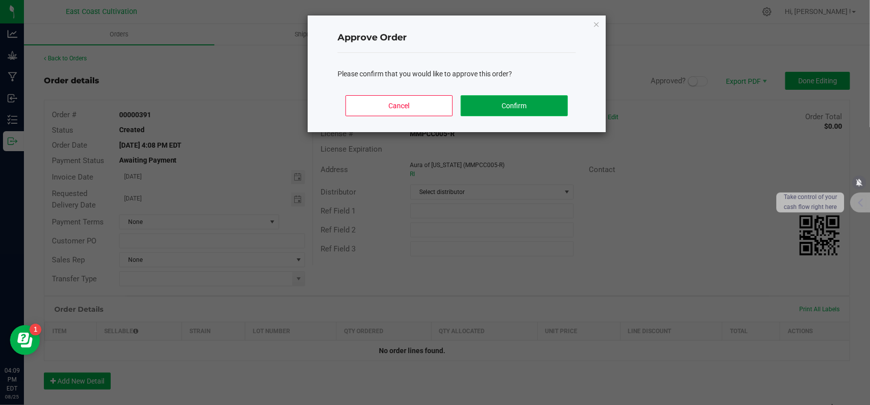
click at [505, 102] on button "Confirm" at bounding box center [514, 105] width 107 height 21
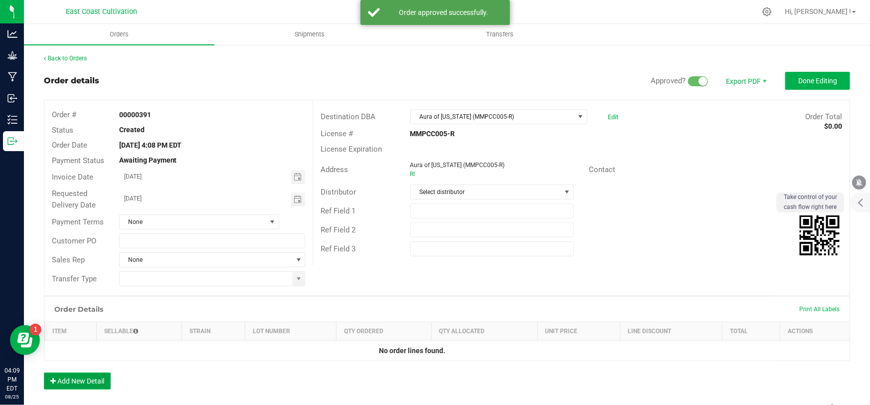
click at [90, 381] on button "Add New Detail" at bounding box center [77, 380] width 67 height 17
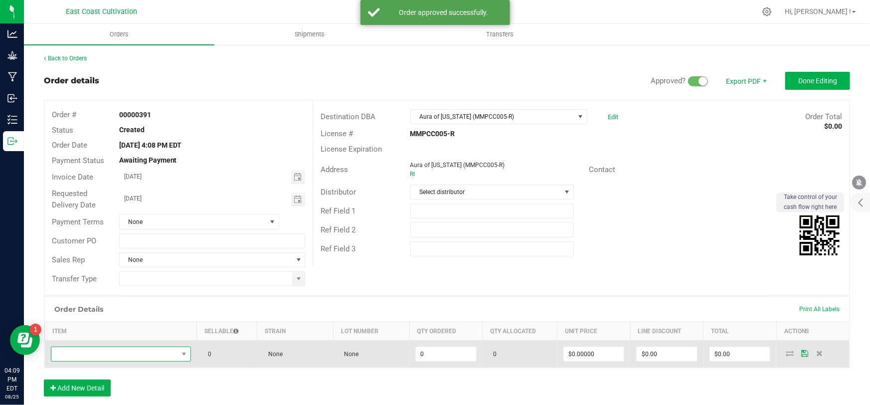
click at [107, 356] on span "NO DATA FOUND" at bounding box center [114, 354] width 127 height 14
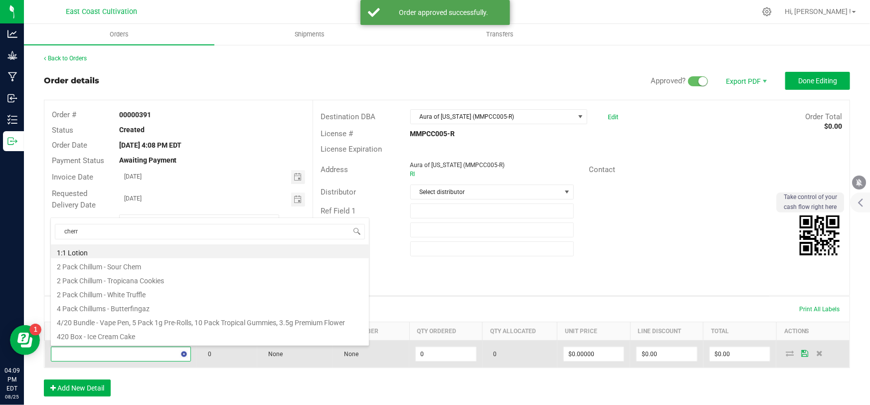
type input "cherry"
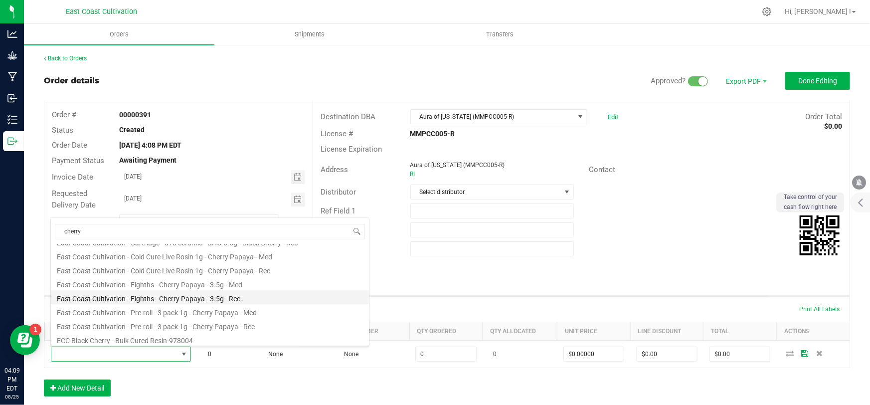
click at [204, 295] on li "East Coast Cultivation - Eighths - Cherry Papaya - 3.5g - Rec" at bounding box center [210, 297] width 318 height 14
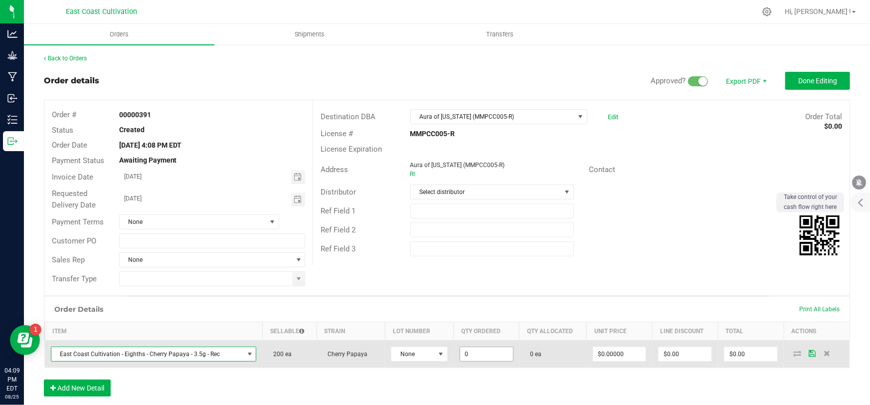
click at [484, 352] on input "0" at bounding box center [486, 354] width 53 height 14
type input "200 ea"
click at [611, 356] on input "0" at bounding box center [619, 354] width 53 height 14
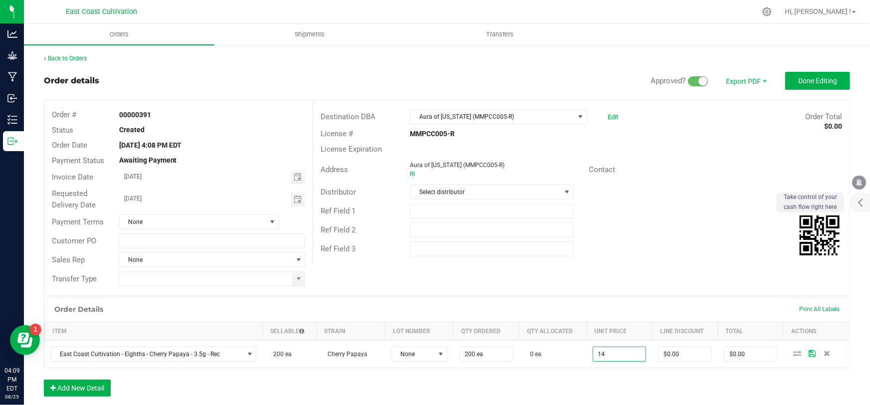
type input "$14.00000"
type input "$2,800.00"
click at [612, 400] on div "Order Details Print All Labels Item Sellable Strain Lot Number Qty Ordered Qty …" at bounding box center [447, 351] width 806 height 110
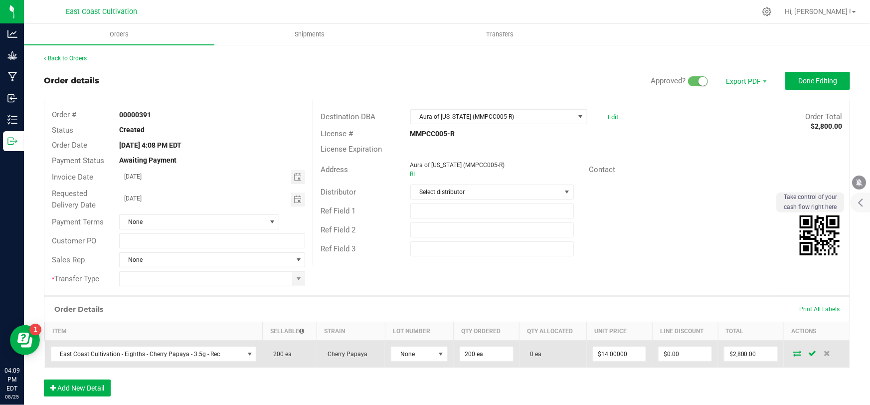
click at [793, 350] on icon at bounding box center [797, 353] width 8 height 6
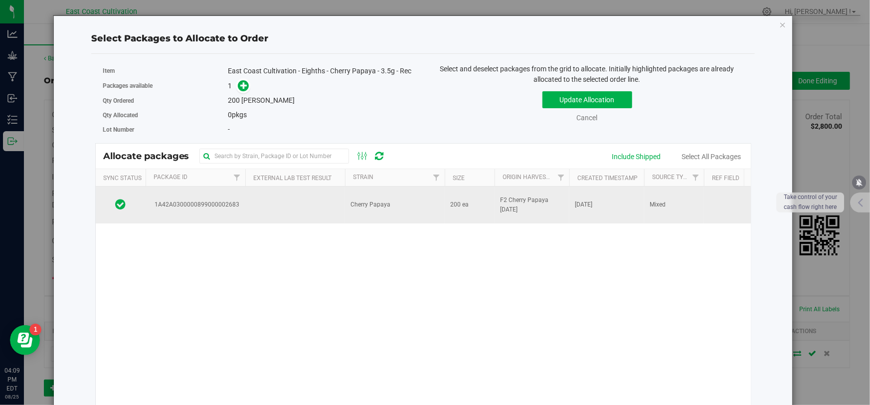
click at [393, 200] on td "Cherry Papaya" at bounding box center [395, 204] width 100 height 37
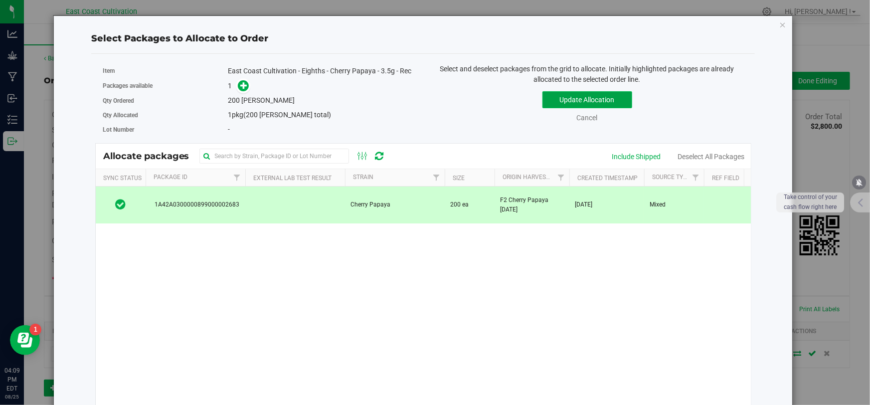
click at [558, 98] on button "Update Allocation" at bounding box center [587, 99] width 90 height 17
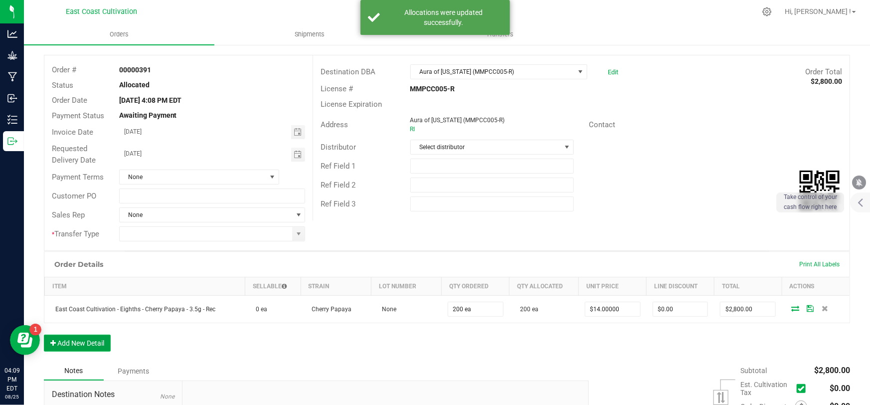
click at [90, 341] on button "Add New Detail" at bounding box center [77, 342] width 67 height 17
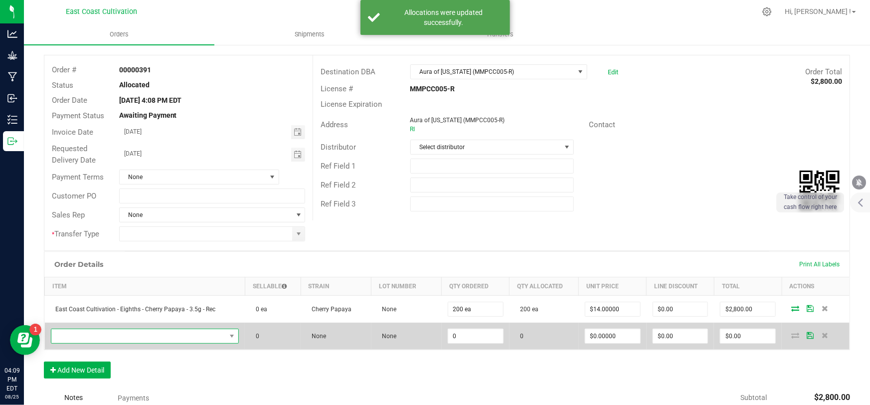
click at [96, 334] on span "NO DATA FOUND" at bounding box center [138, 336] width 175 height 14
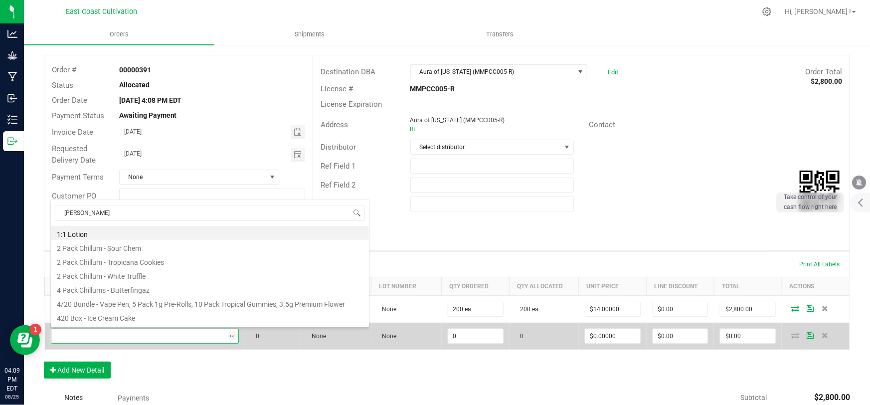
type input "candy gelato"
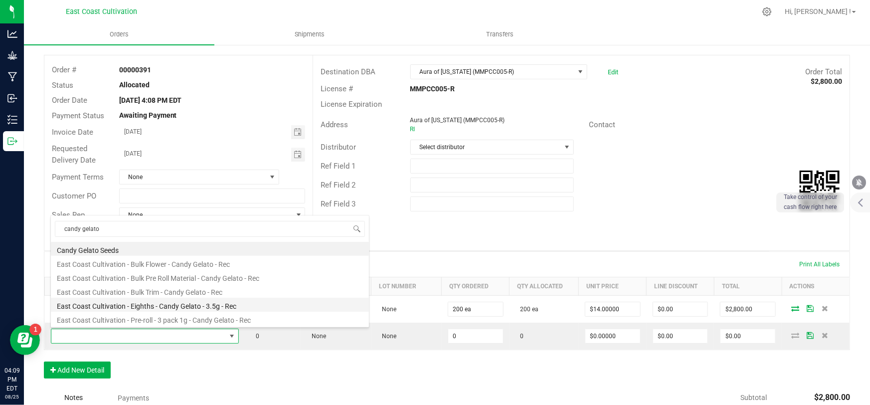
click at [186, 305] on li "East Coast Cultivation - Eighths - Candy Gelato - 3.5g - Rec" at bounding box center [210, 305] width 318 height 14
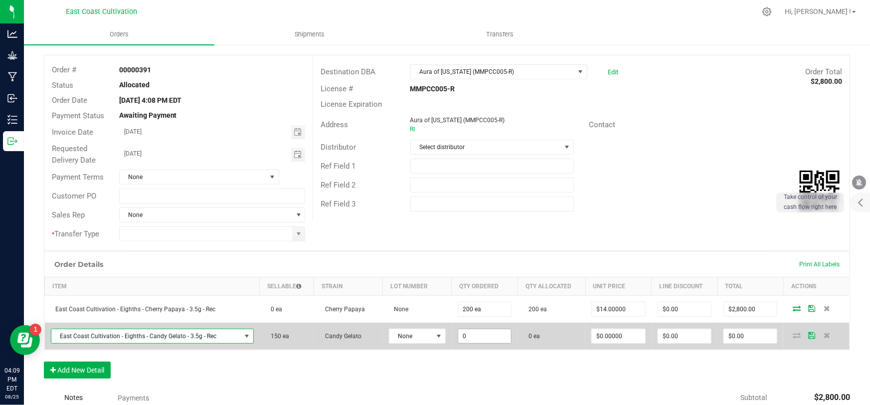
click at [472, 335] on input "0" at bounding box center [484, 336] width 53 height 14
type input "150 ea"
click at [606, 332] on input "0" at bounding box center [618, 336] width 53 height 14
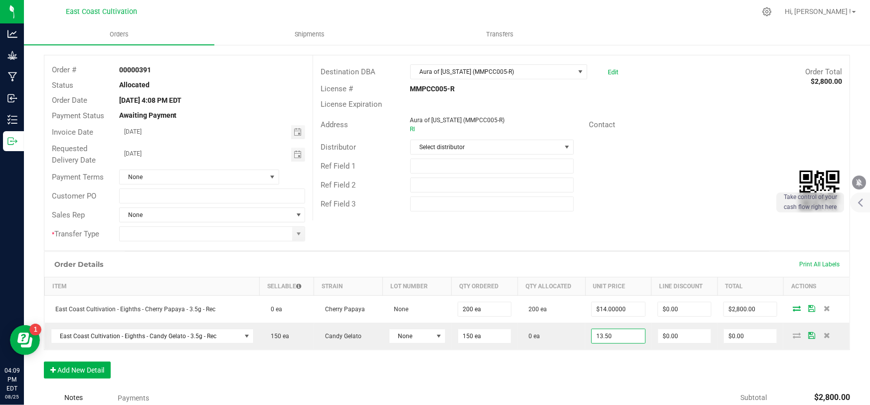
type input "$13.50000"
type input "$2,025.00"
click at [603, 378] on div "Order Details Print All Labels Item Sellable Strain Lot Number Qty Ordered Qty …" at bounding box center [447, 319] width 806 height 137
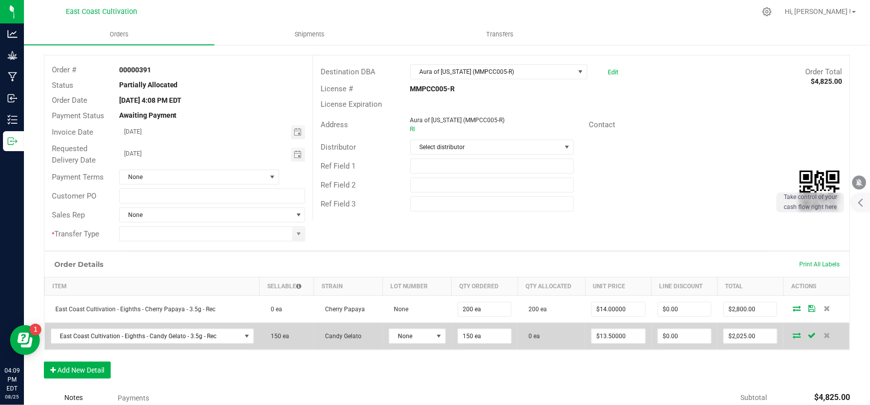
click at [792, 334] on icon at bounding box center [796, 335] width 8 height 6
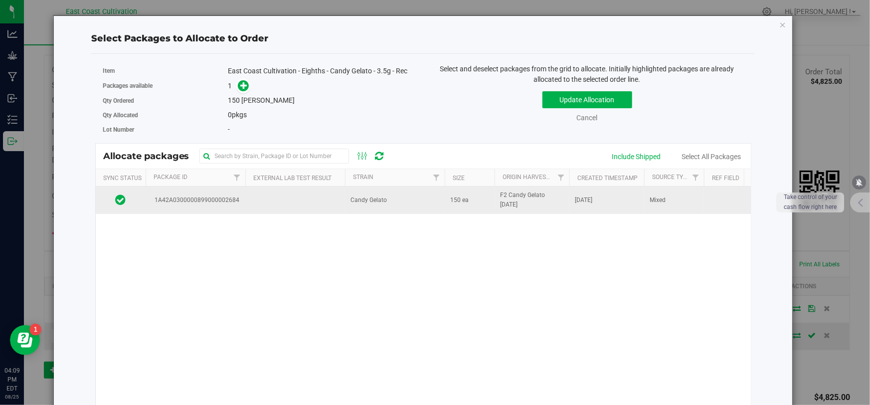
click at [395, 202] on td "Candy Gelato" at bounding box center [395, 199] width 100 height 27
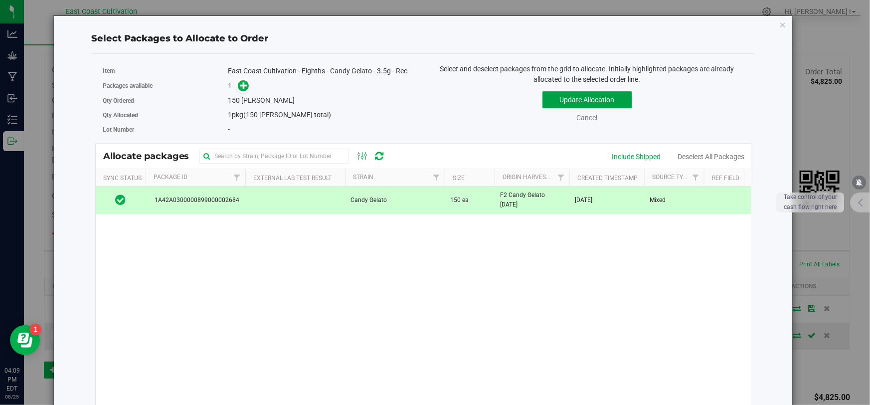
click at [562, 105] on button "Update Allocation" at bounding box center [587, 99] width 90 height 17
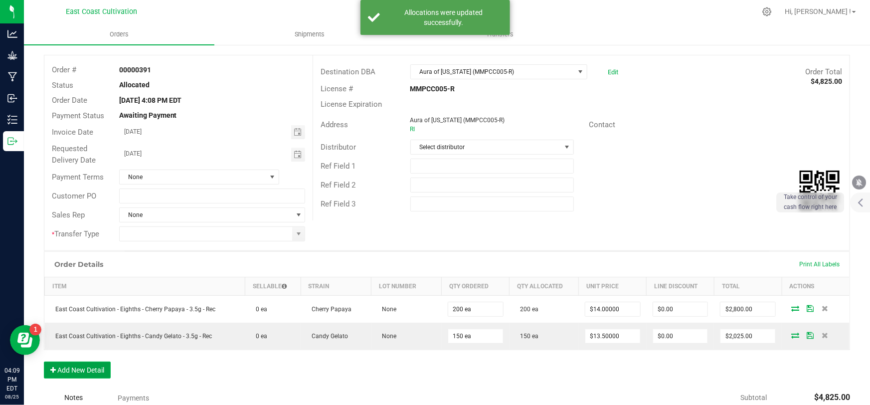
click at [89, 366] on button "Add New Detail" at bounding box center [77, 369] width 67 height 17
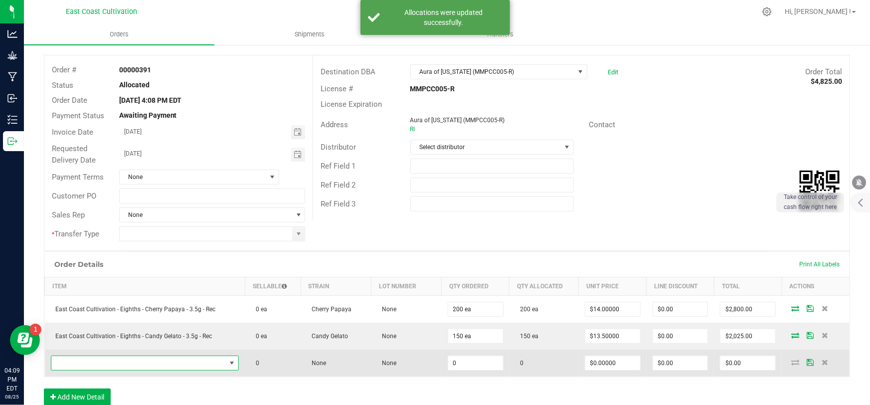
click at [99, 363] on span "NO DATA FOUND" at bounding box center [138, 363] width 175 height 14
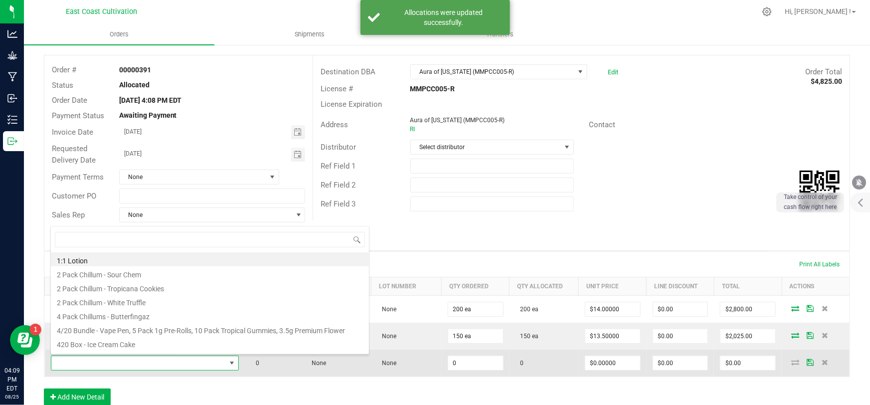
scroll to position [15, 182]
type input "mr."
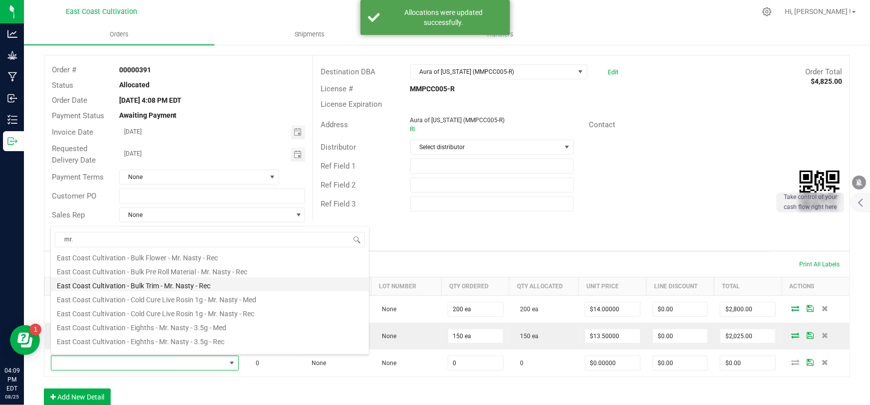
scroll to position [0, 0]
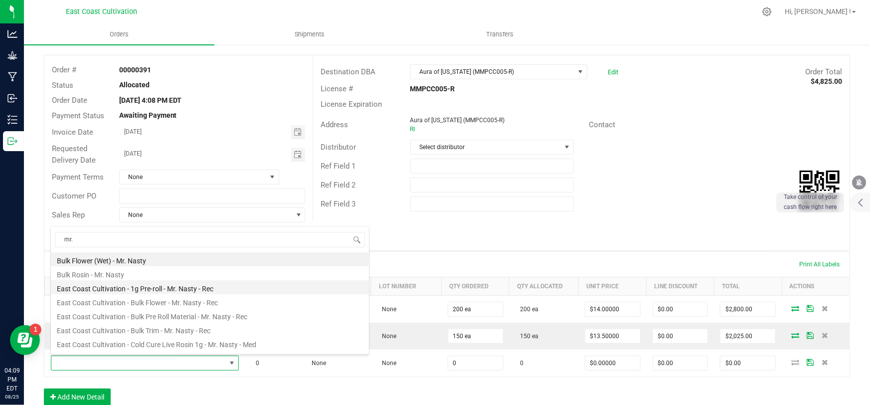
click at [179, 286] on li "East Coast Cultivation - 1g Pre-roll - Mr. Nasty - Rec" at bounding box center [210, 287] width 318 height 14
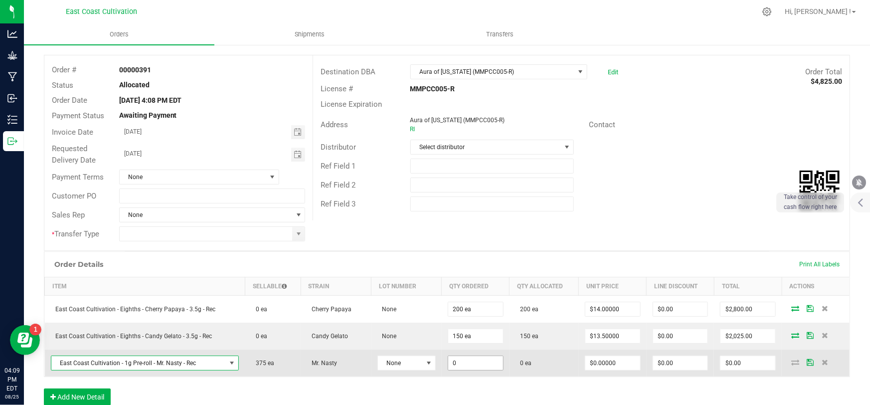
click at [474, 359] on input "0" at bounding box center [475, 363] width 55 height 14
type input "375 ea"
click at [611, 363] on input "0" at bounding box center [612, 363] width 55 height 14
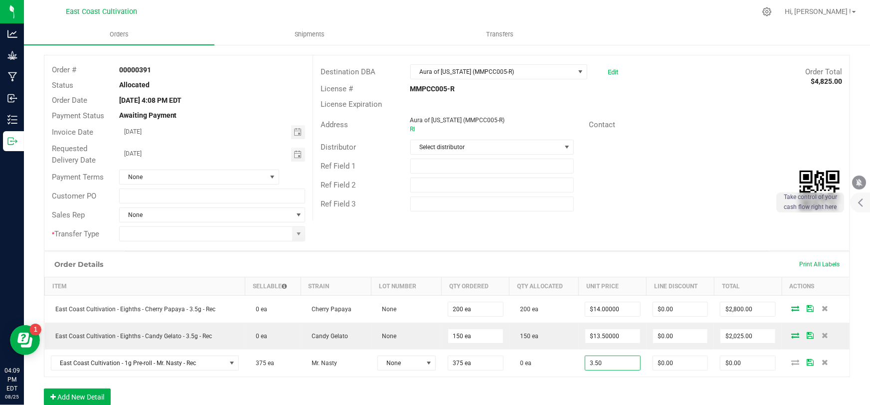
type input "$3.50000"
type input "$1,312.50"
click at [613, 388] on div "Order Details Print All Labels Item Sellable Strain Lot Number Qty Ordered Qty …" at bounding box center [447, 333] width 806 height 164
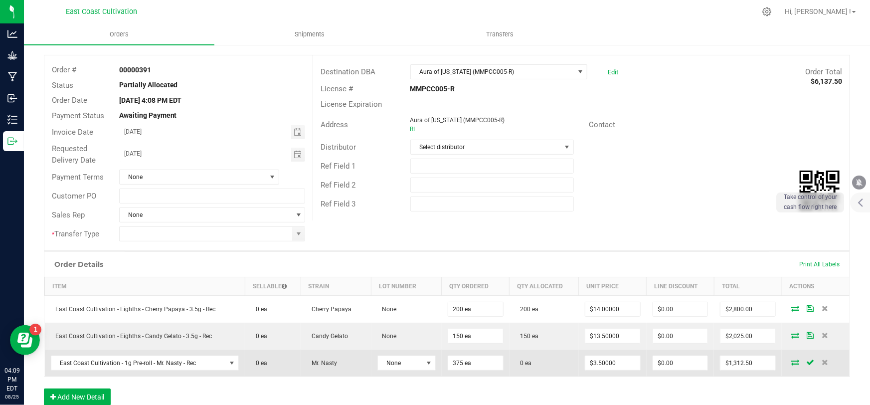
click at [791, 361] on icon at bounding box center [795, 362] width 8 height 6
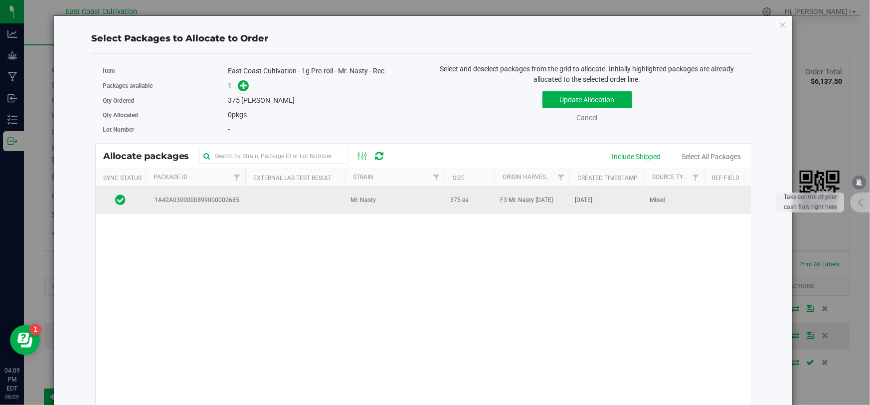
click at [391, 203] on td "Mr. Nasty" at bounding box center [395, 199] width 100 height 27
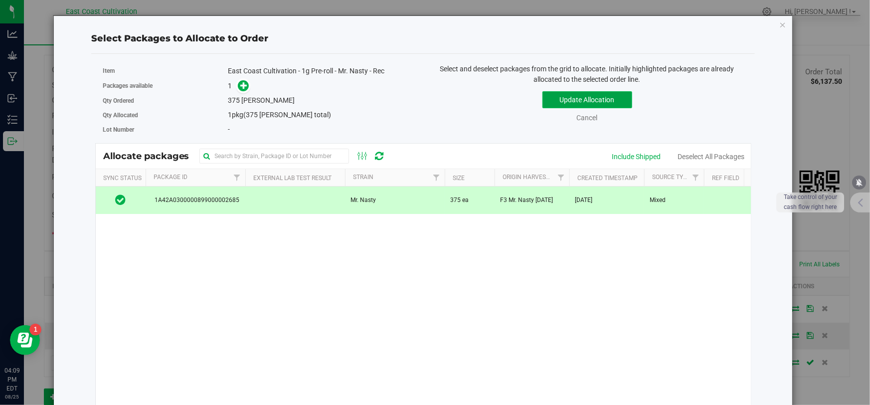
click at [574, 93] on button "Update Allocation" at bounding box center [587, 99] width 90 height 17
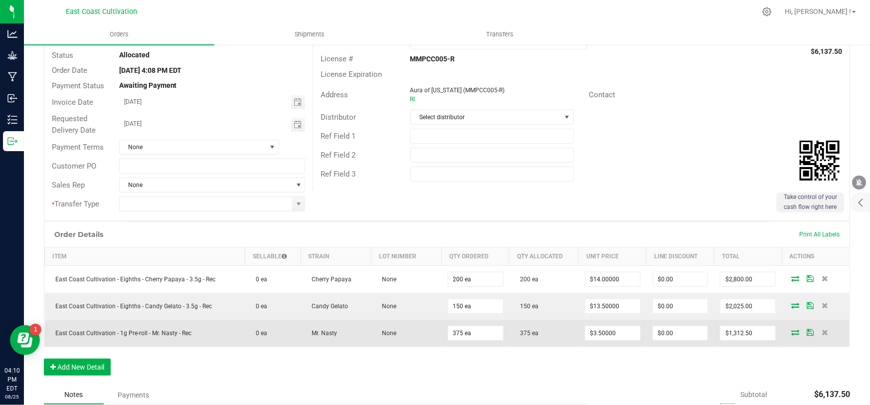
scroll to position [90, 0]
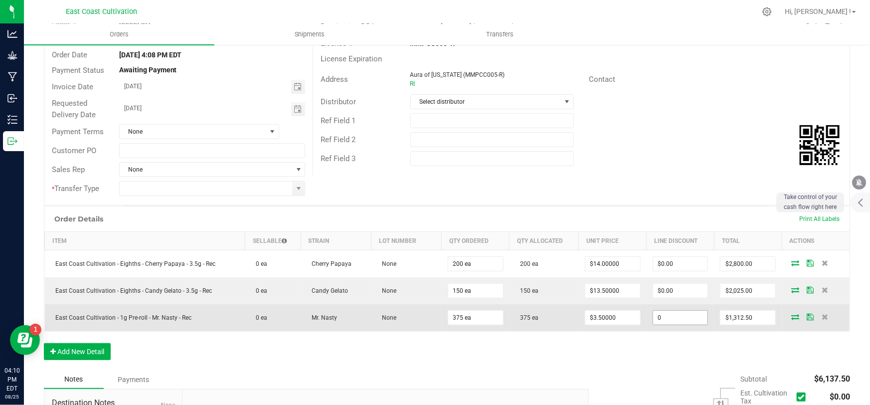
click at [677, 315] on input "0" at bounding box center [680, 318] width 55 height 14
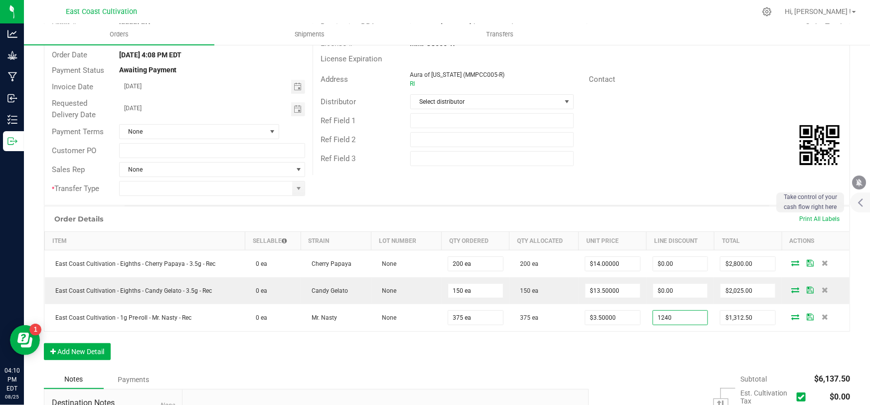
type input "$1,240.00"
type input "$72.50"
click at [644, 364] on div "Order Details Print All Labels Item Sellable Strain Lot Number Qty Ordered Qty …" at bounding box center [447, 288] width 806 height 164
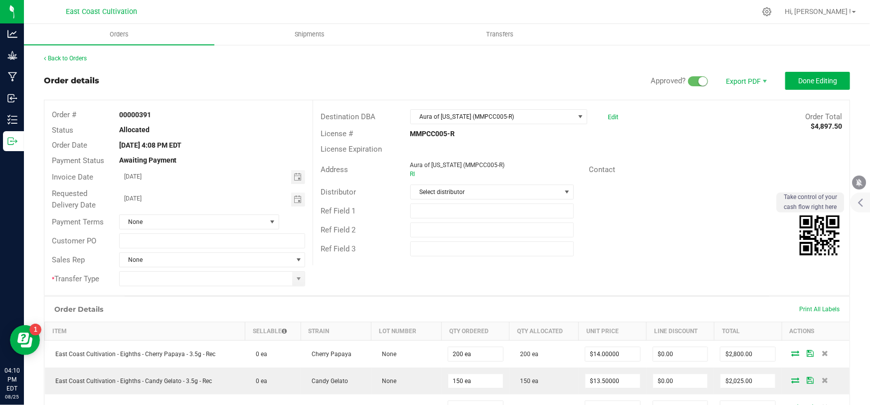
scroll to position [0, 0]
click at [187, 217] on span "None" at bounding box center [193, 222] width 147 height 14
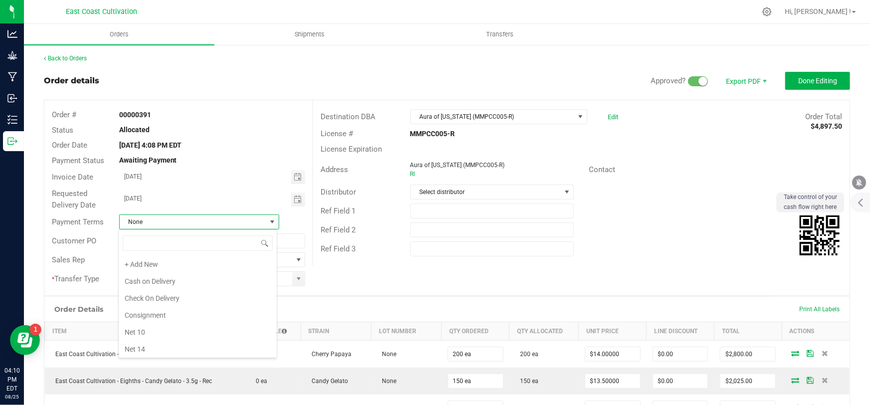
scroll to position [15, 158]
click at [148, 281] on li "Net 30" at bounding box center [198, 281] width 158 height 17
click at [299, 278] on span at bounding box center [299, 279] width 8 height 8
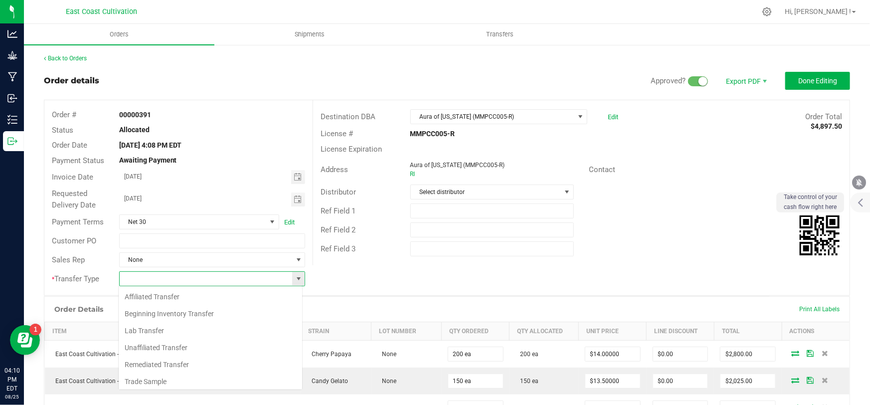
scroll to position [15, 184]
click at [169, 345] on li "Unaffiliated Transfer" at bounding box center [210, 347] width 183 height 17
type input "Unaffiliated Transfer"
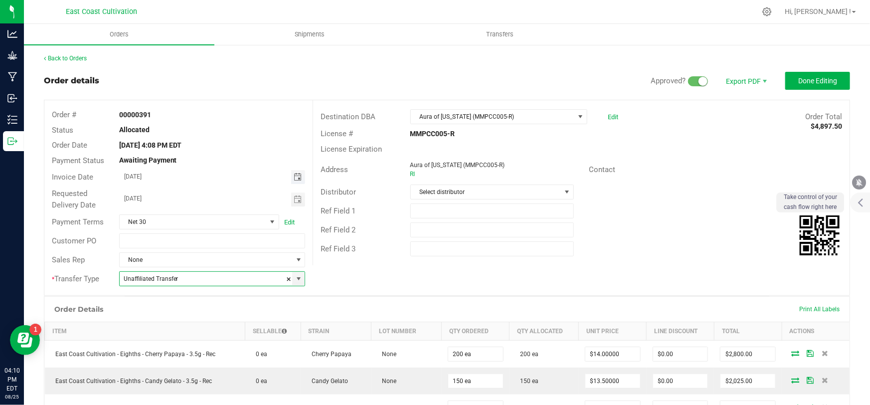
click at [296, 177] on span "Toggle calendar" at bounding box center [298, 177] width 8 height 8
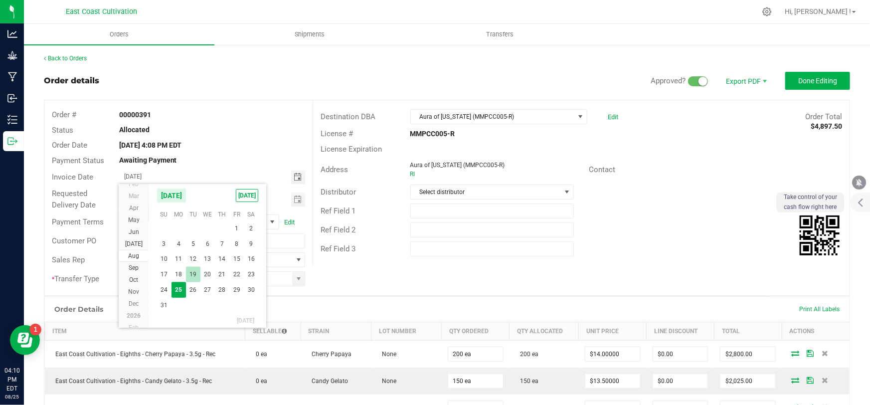
click at [193, 273] on span "19" at bounding box center [193, 274] width 14 height 15
type input "[DATE]"
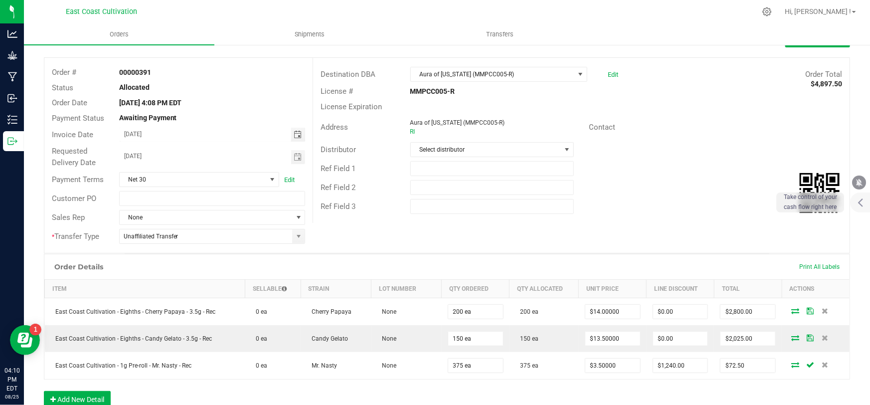
scroll to position [0, 0]
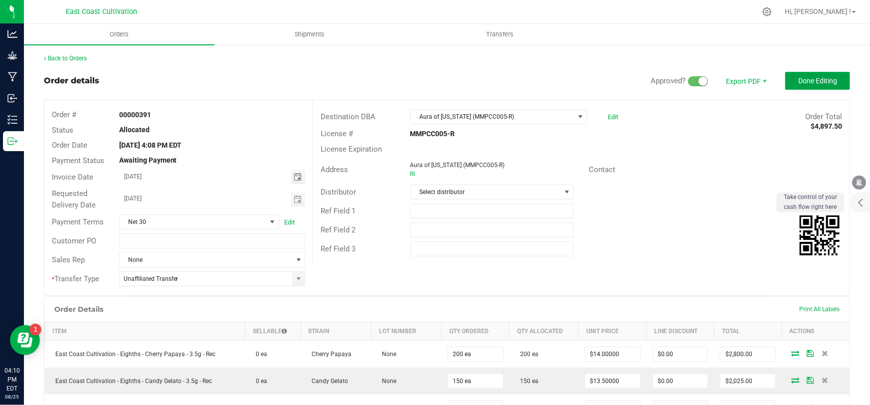
click at [799, 85] on span "Done Editing" at bounding box center [817, 81] width 39 height 8
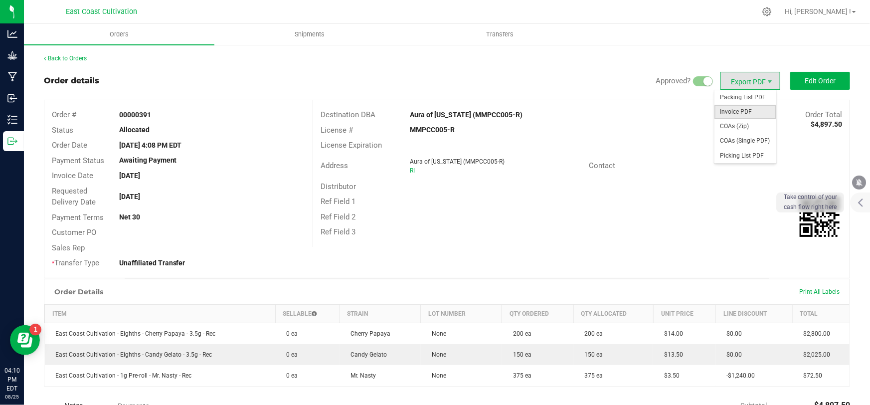
click at [737, 114] on span "Invoice PDF" at bounding box center [745, 112] width 62 height 14
